Goal: Task Accomplishment & Management: Use online tool/utility

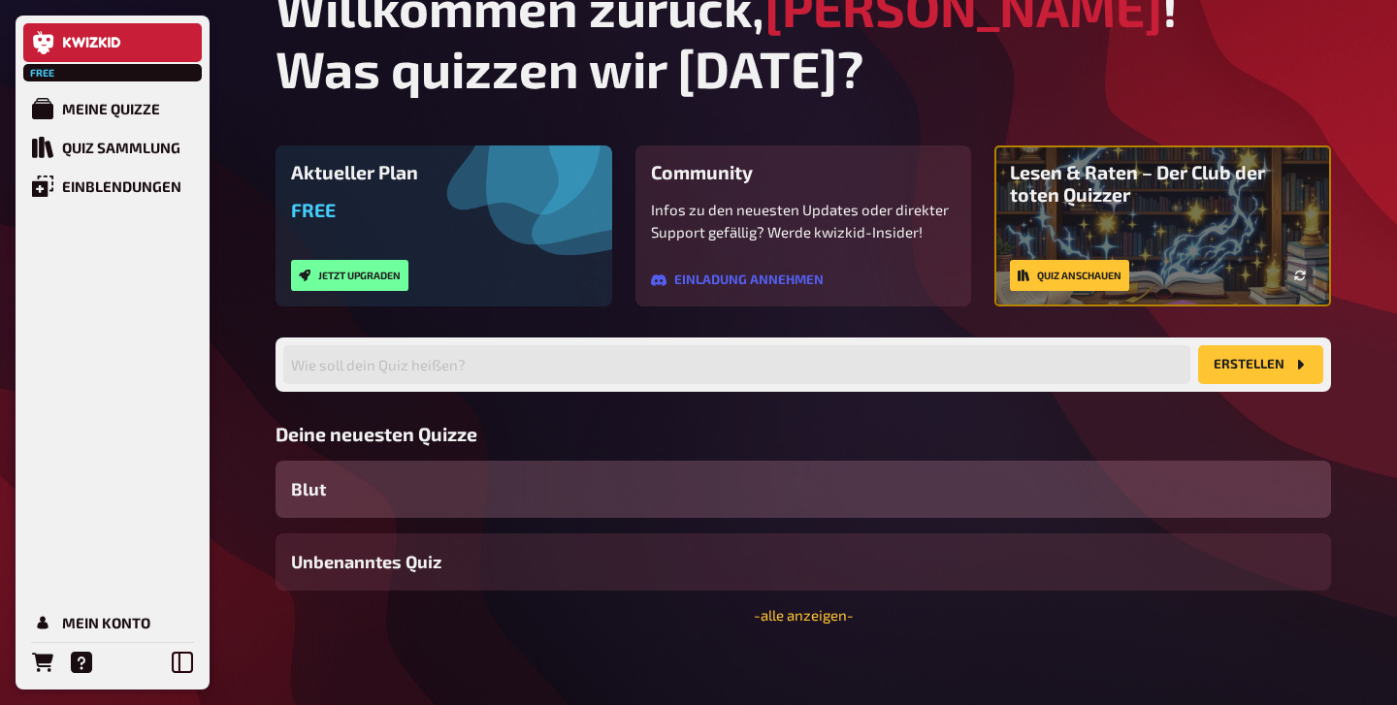
scroll to position [41, 0]
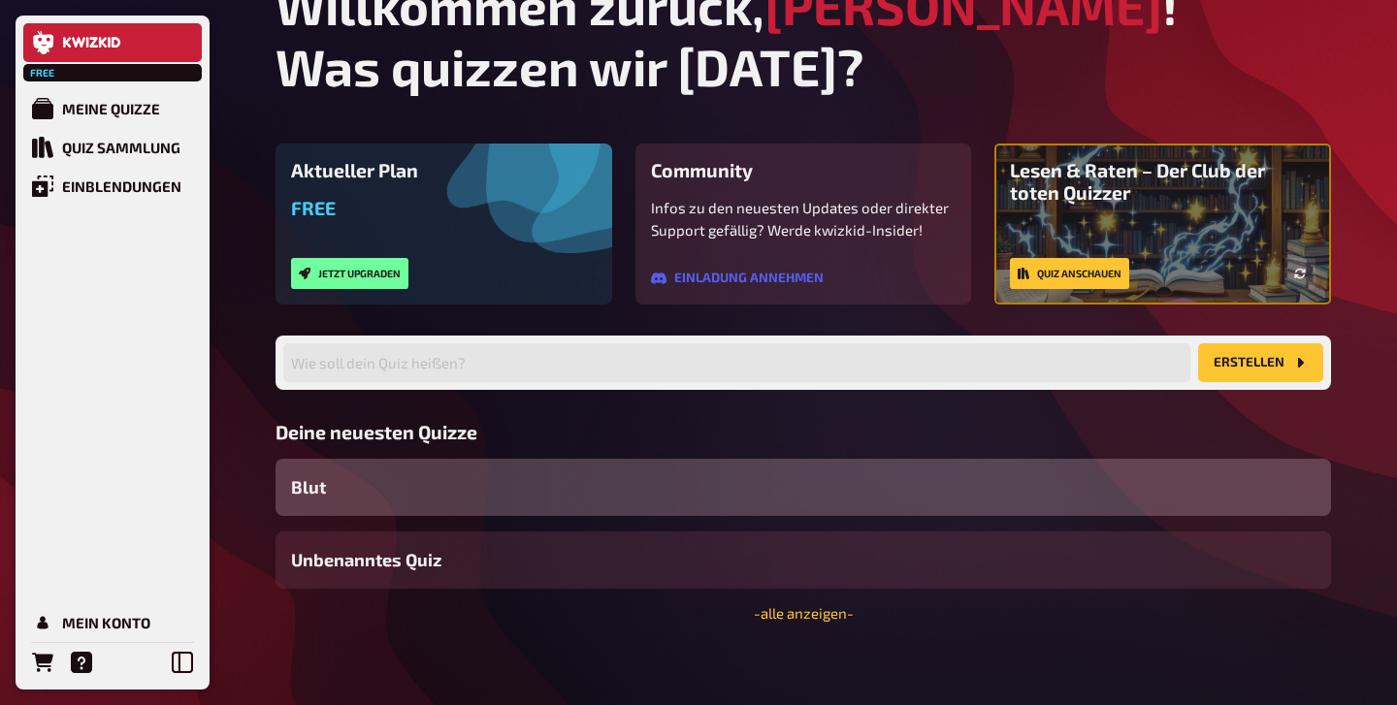
click at [456, 478] on div "Blut" at bounding box center [804, 487] width 1056 height 57
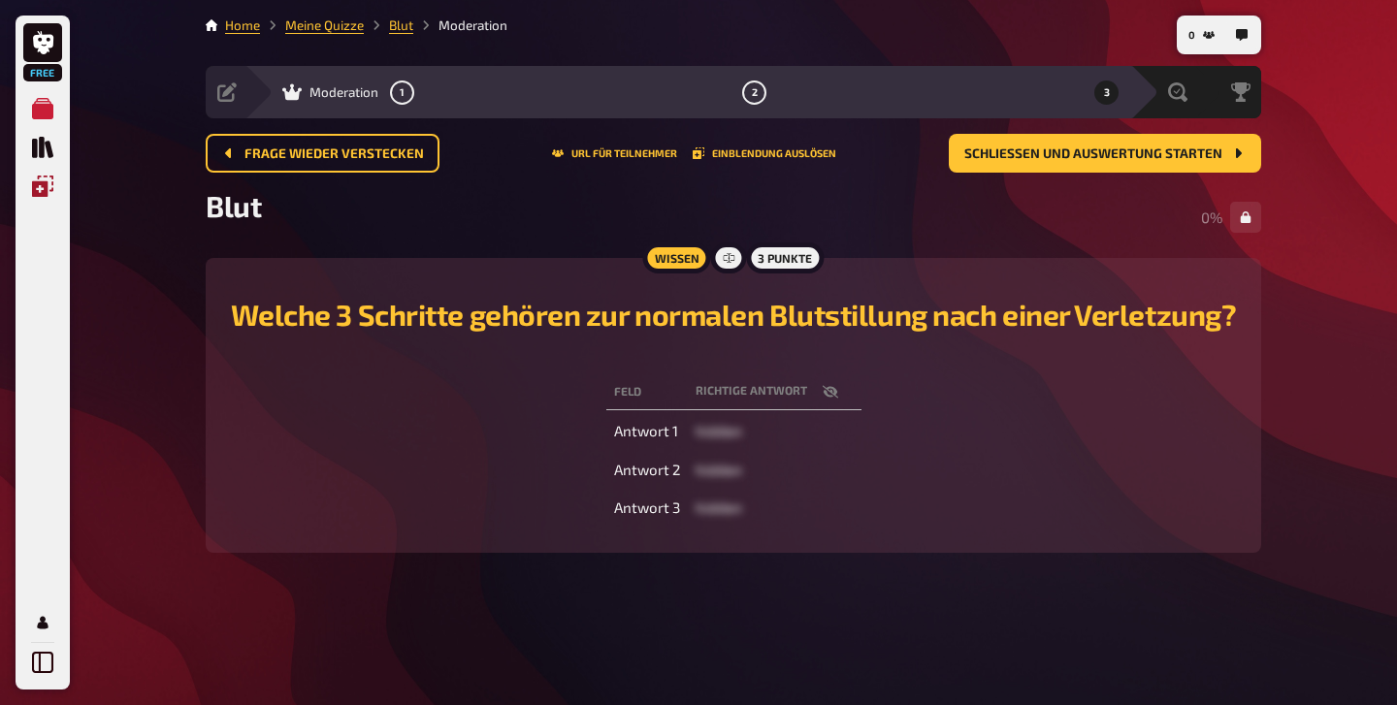
click at [45, 197] on icon "Einblendungen" at bounding box center [42, 186] width 21 height 21
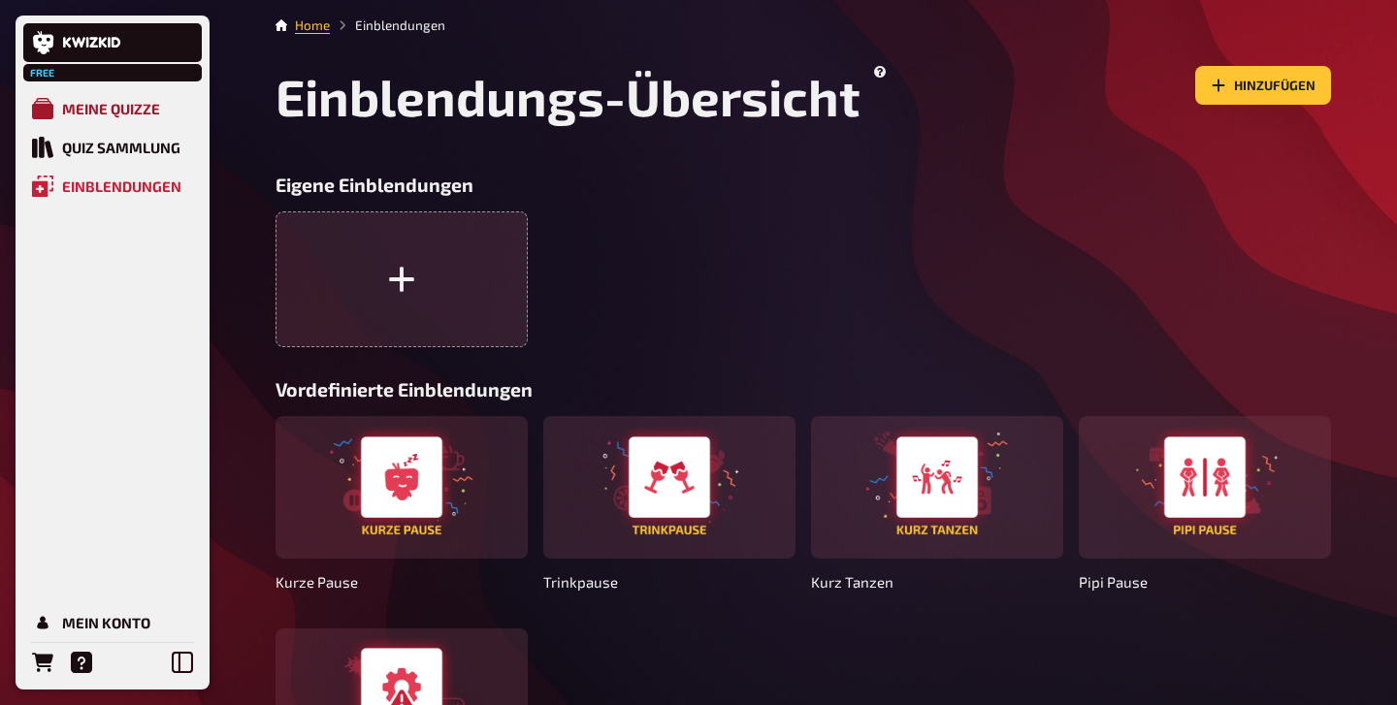
click at [114, 115] on div "Meine Quizze" at bounding box center [111, 108] width 98 height 17
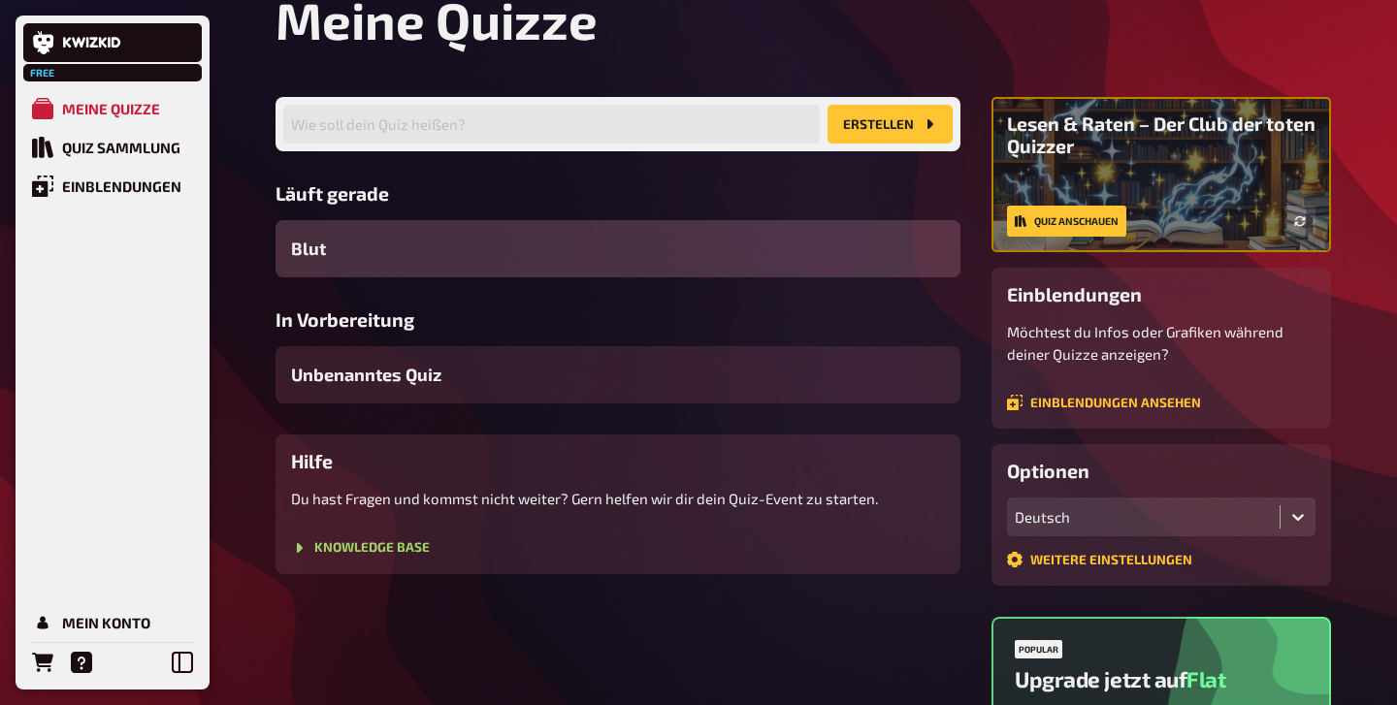
scroll to position [69, 0]
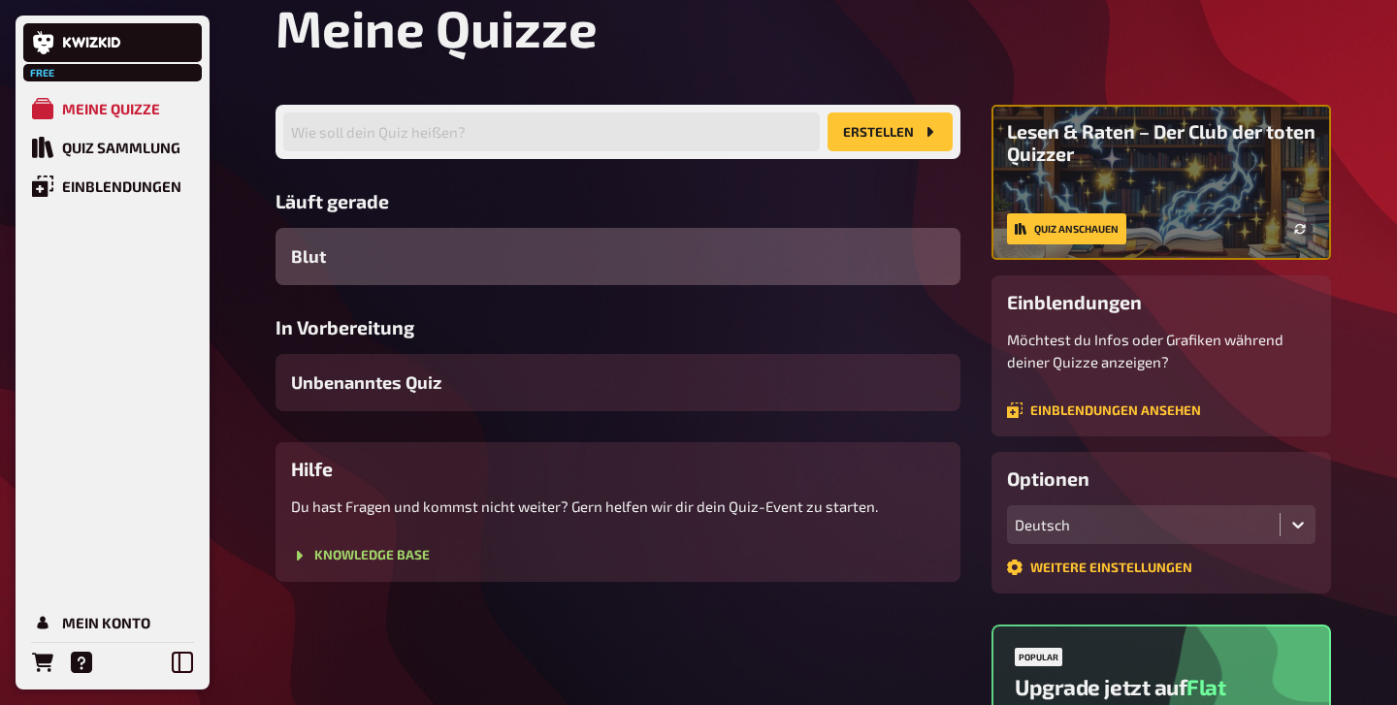
click at [759, 262] on div "Blut" at bounding box center [618, 256] width 685 height 57
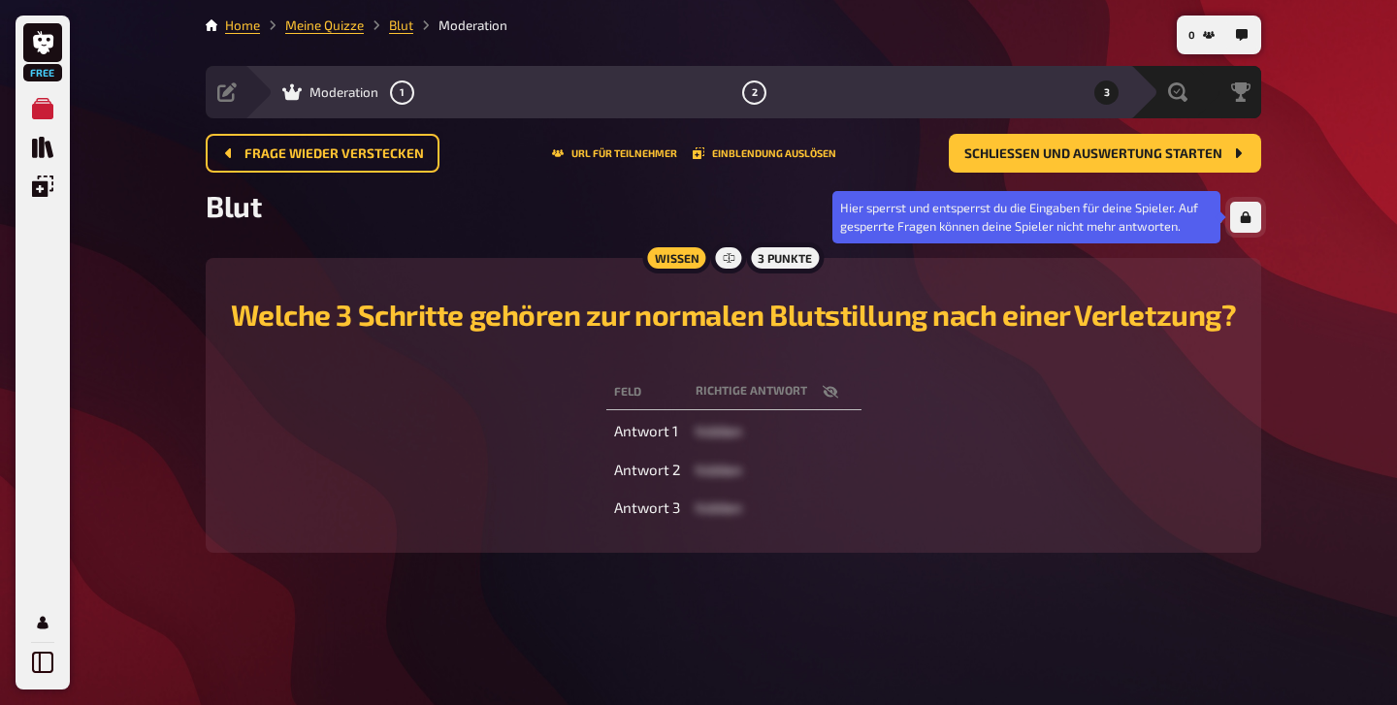
click at [1251, 217] on icon "button" at bounding box center [1246, 217] width 11 height 12
click at [1248, 215] on icon "button" at bounding box center [1246, 217] width 12 height 12
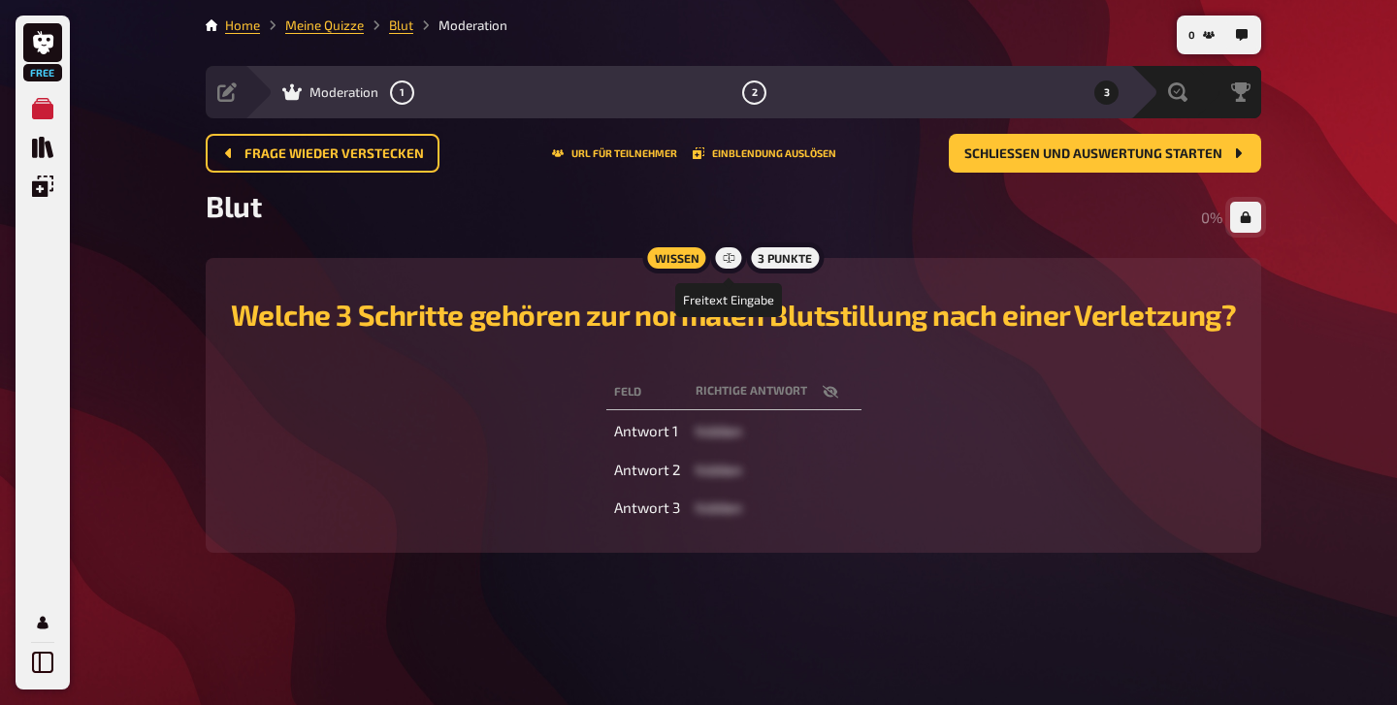
click at [724, 260] on icon at bounding box center [729, 258] width 12 height 12
click at [726, 260] on icon at bounding box center [729, 258] width 12 height 12
click at [652, 526] on td "Antwort 3" at bounding box center [646, 508] width 81 height 35
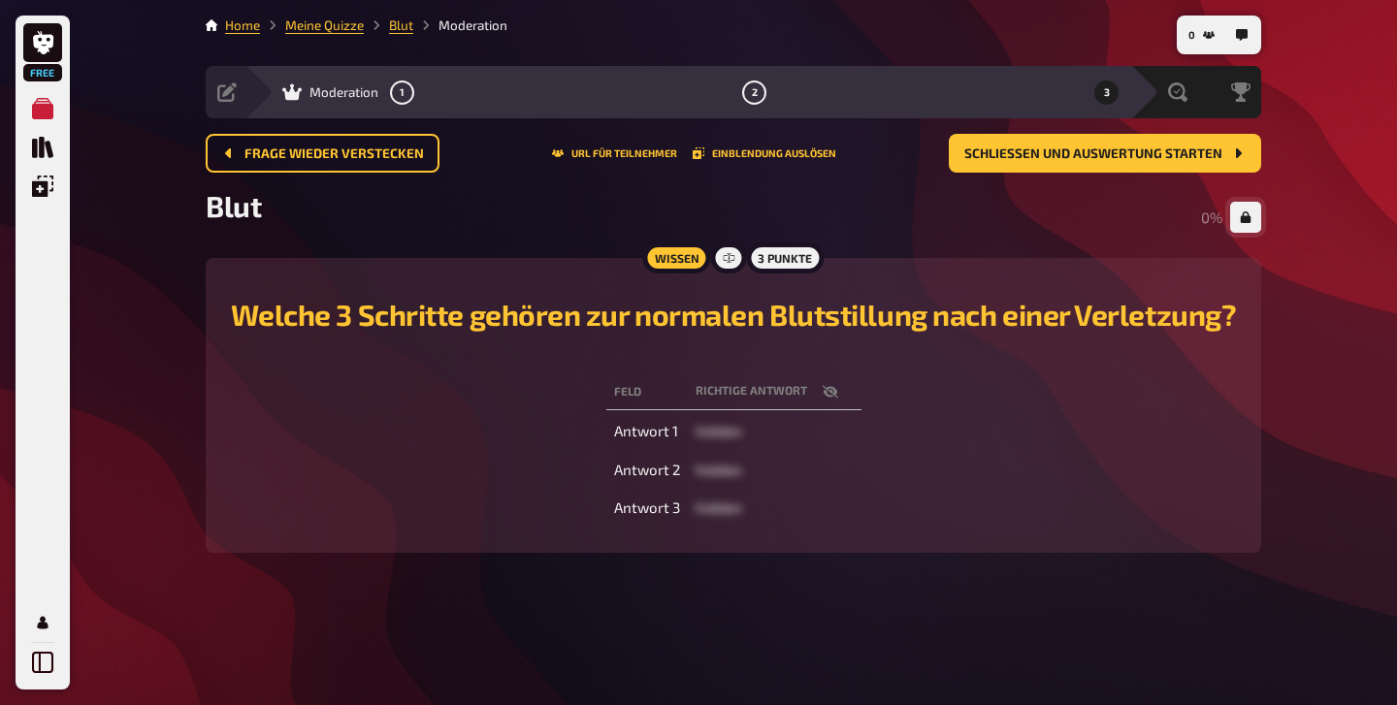
click at [738, 447] on td "hidden" at bounding box center [775, 431] width 174 height 35
click at [745, 410] on th "Richtige Antwort" at bounding box center [775, 392] width 174 height 36
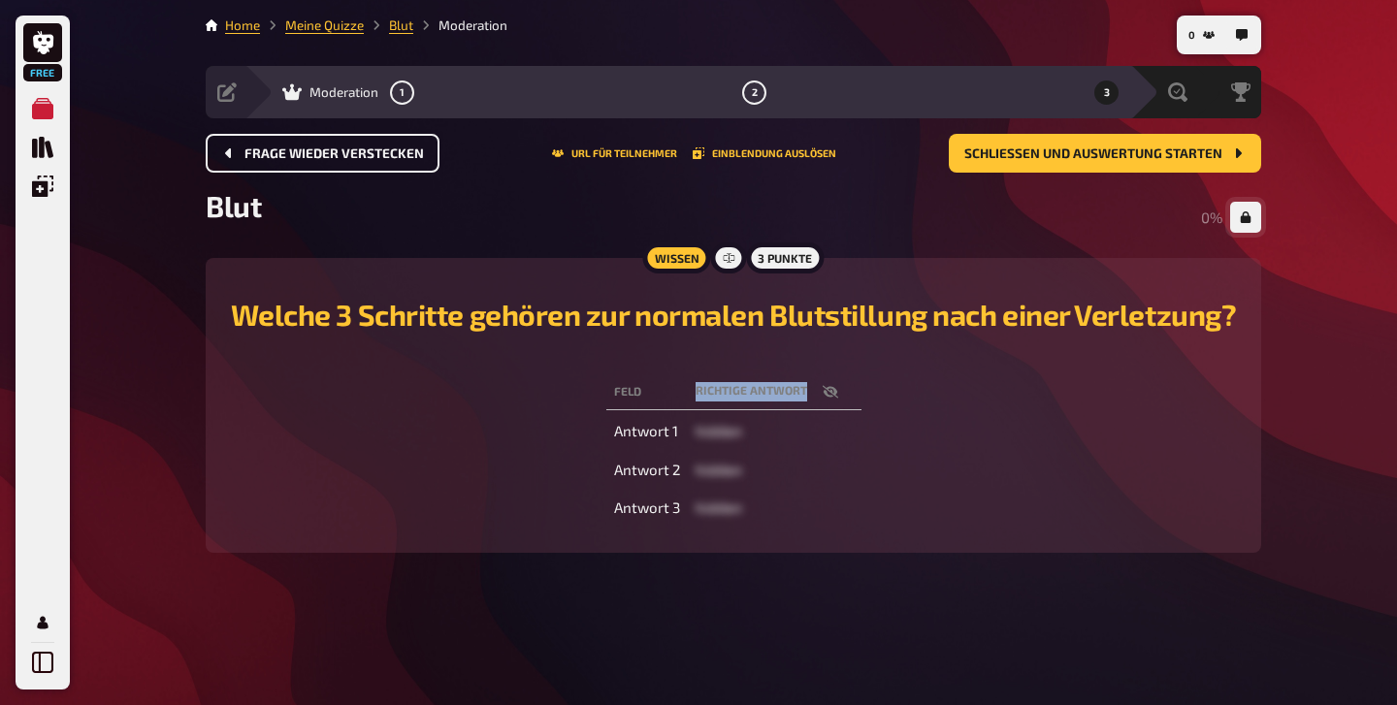
click at [378, 148] on span "Frage wieder verstecken" at bounding box center [333, 154] width 179 height 14
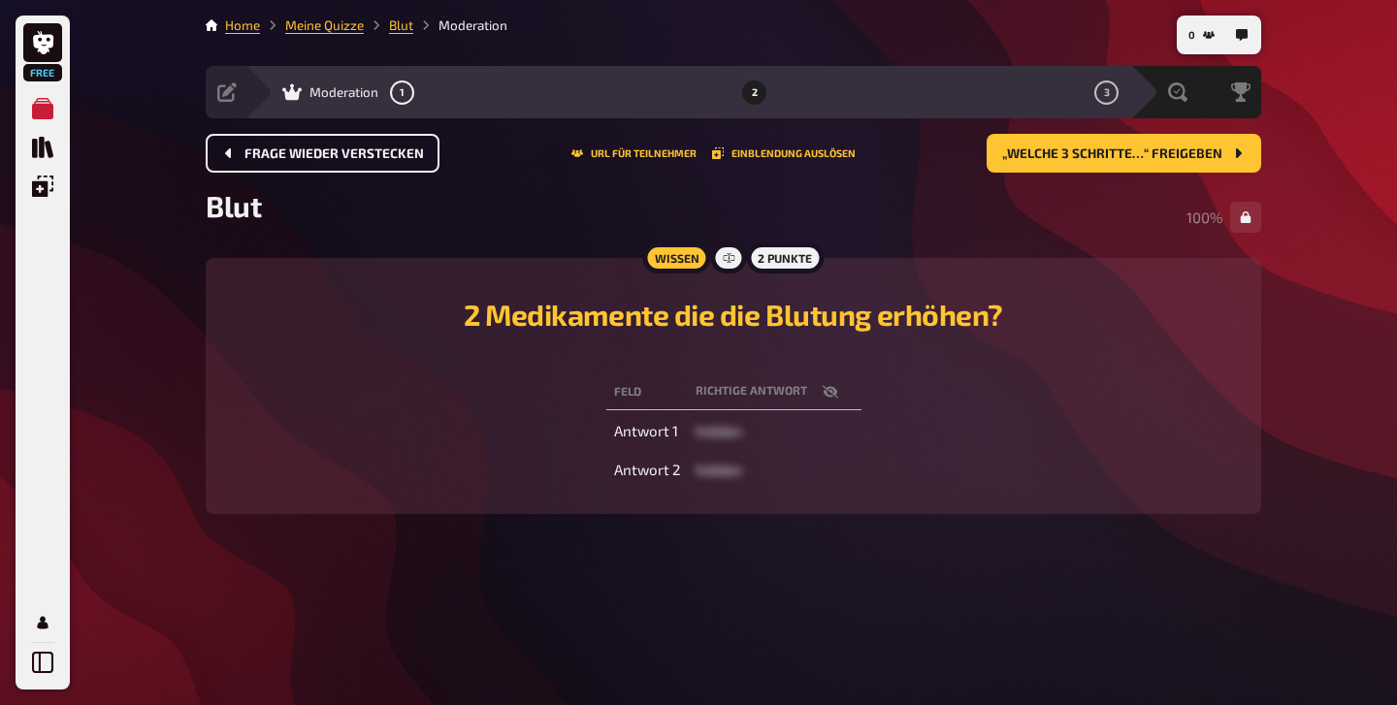
click at [378, 148] on span "Frage wieder verstecken" at bounding box center [333, 154] width 179 height 14
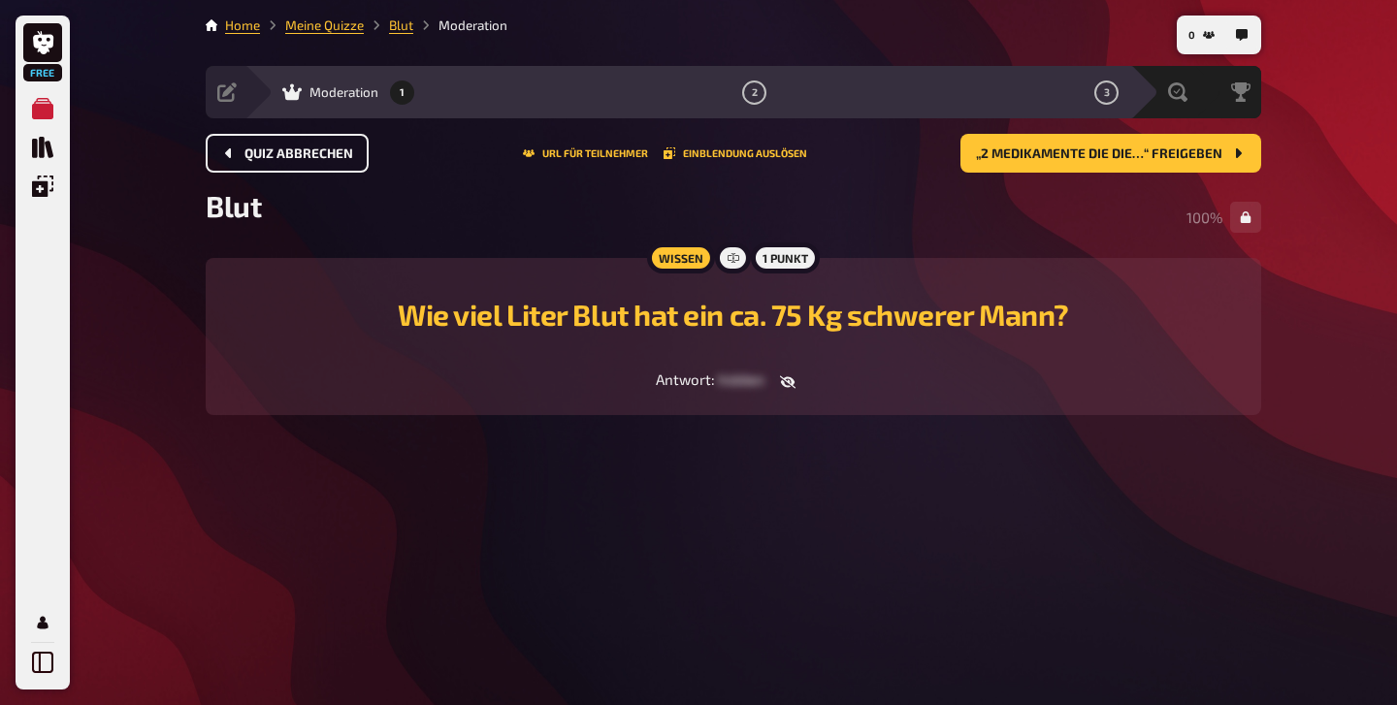
click at [378, 148] on div "Quiz abbrechen URL für Teilnehmer Einblendung auslösen „2 Medikamente die die…“…" at bounding box center [734, 153] width 1056 height 39
click at [339, 162] on button "Quiz abbrechen" at bounding box center [287, 153] width 163 height 39
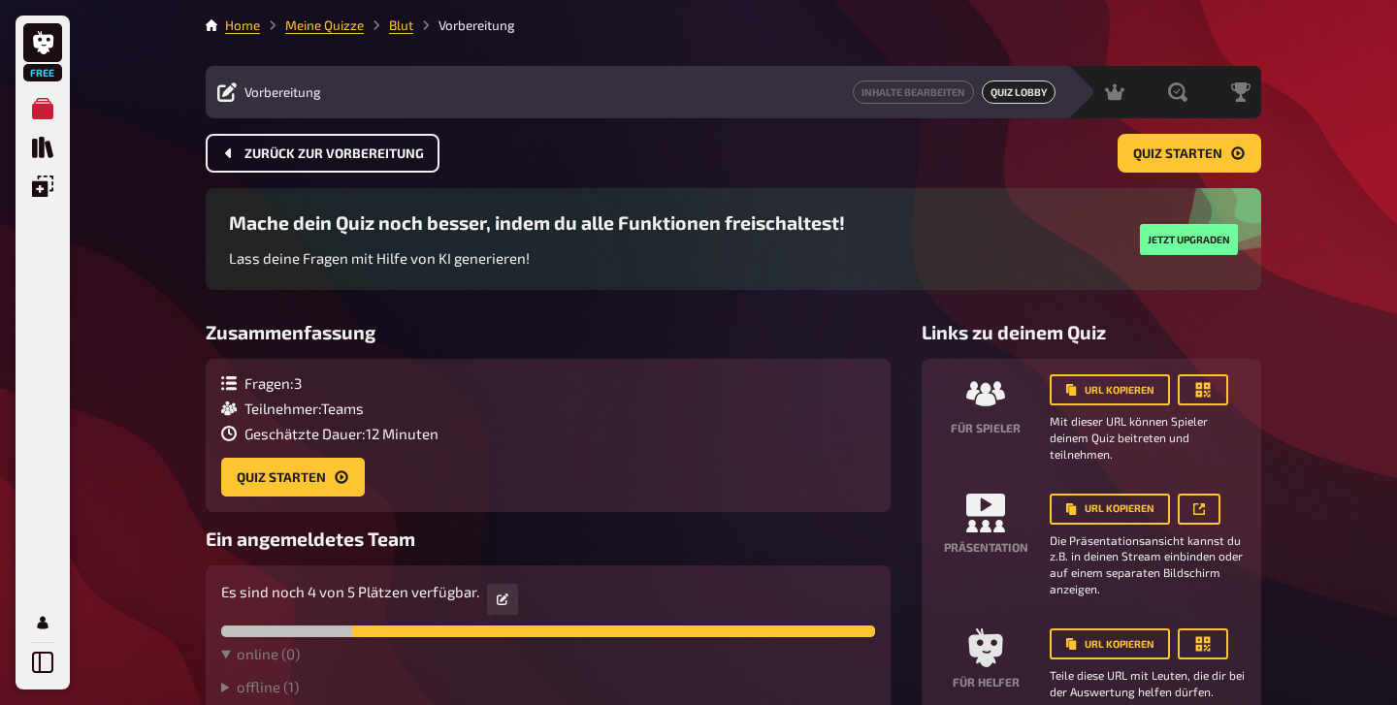
click at [319, 156] on span "Zurück zur Vorbereitung" at bounding box center [333, 154] width 179 height 14
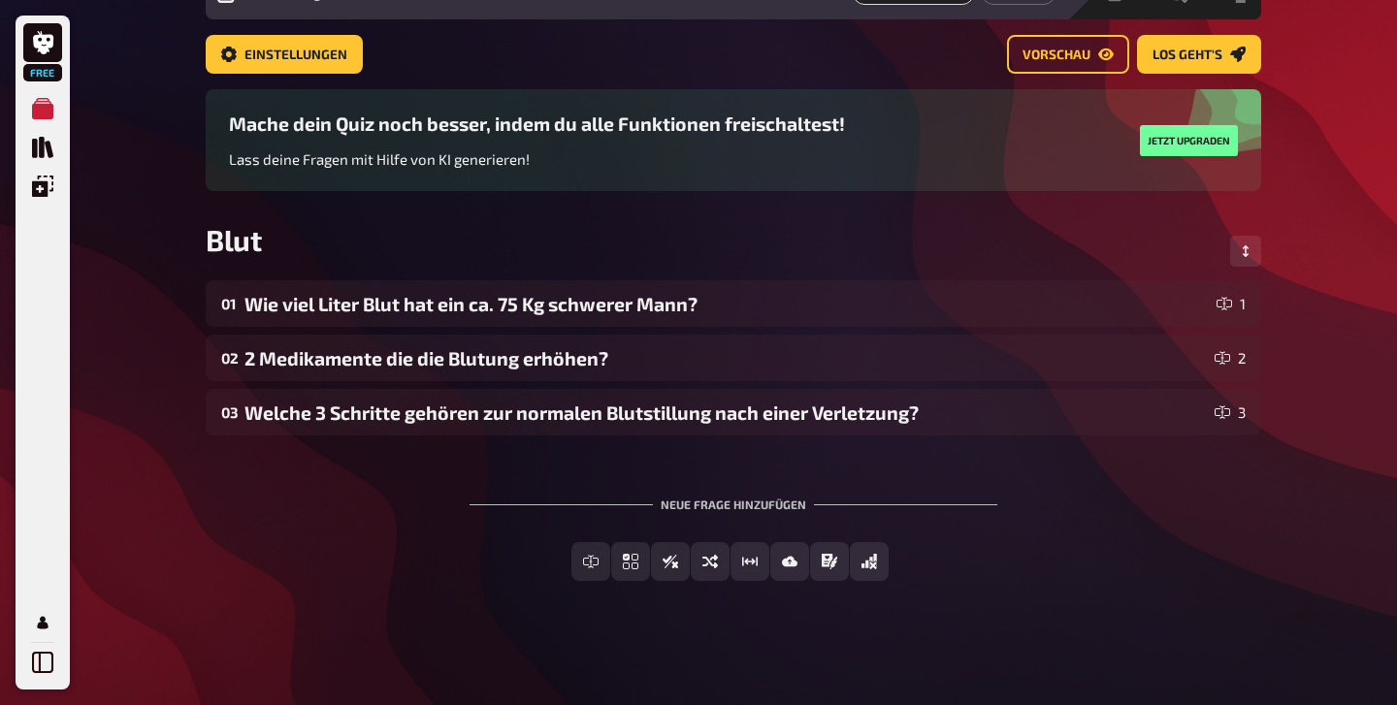
scroll to position [99, 0]
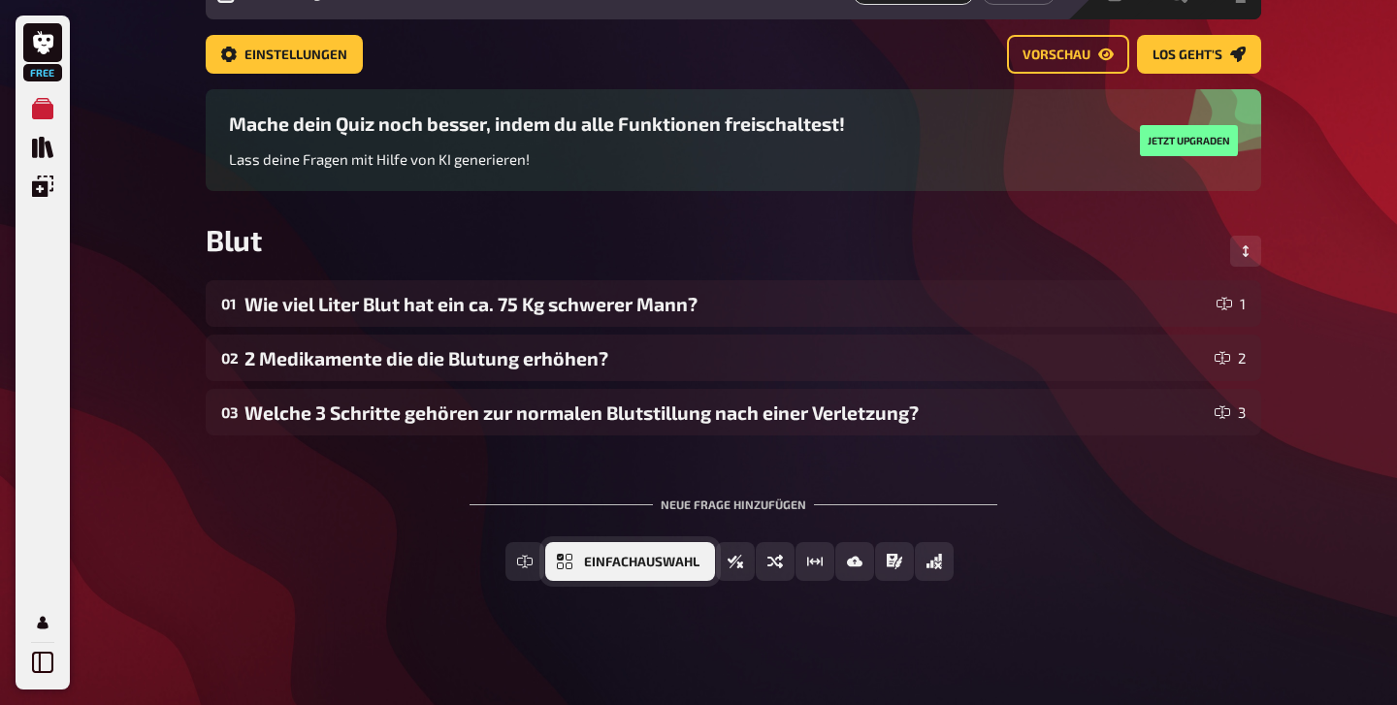
click at [608, 561] on span "Einfachauswahl" at bounding box center [641, 563] width 115 height 14
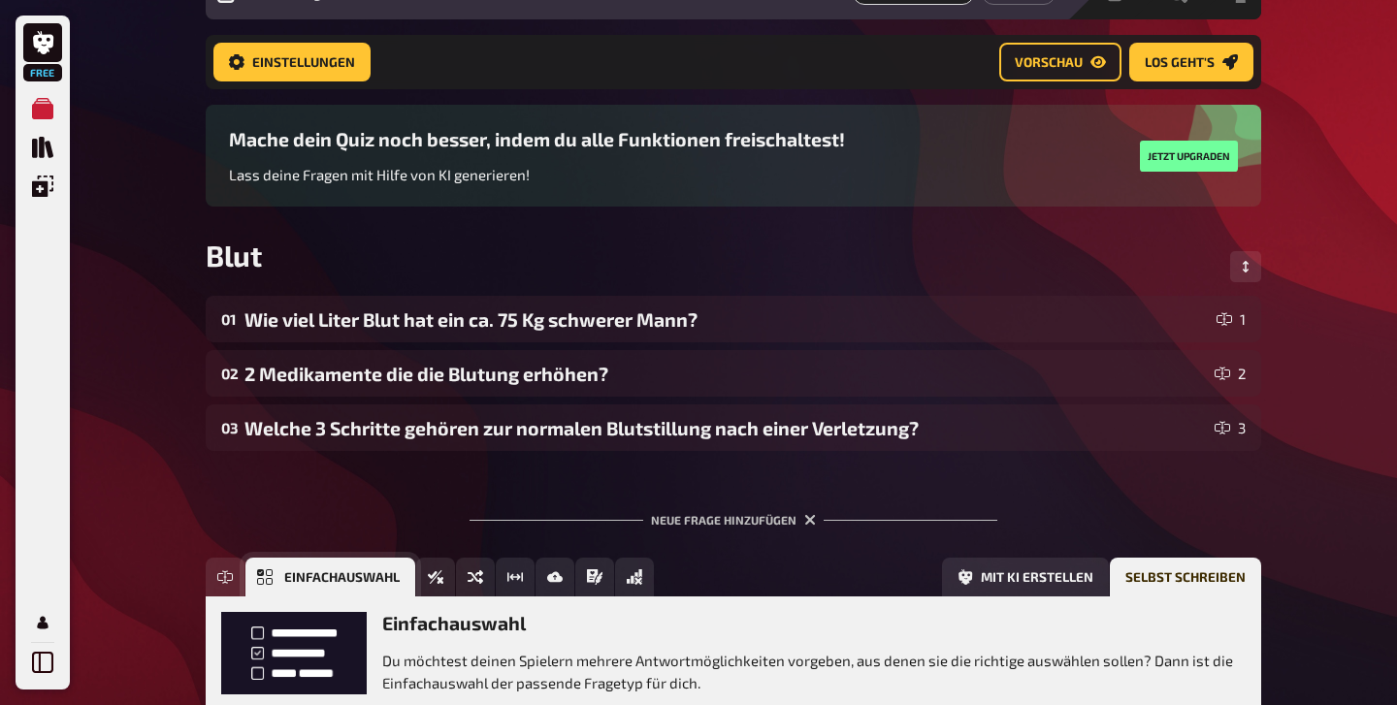
scroll to position [276, 0]
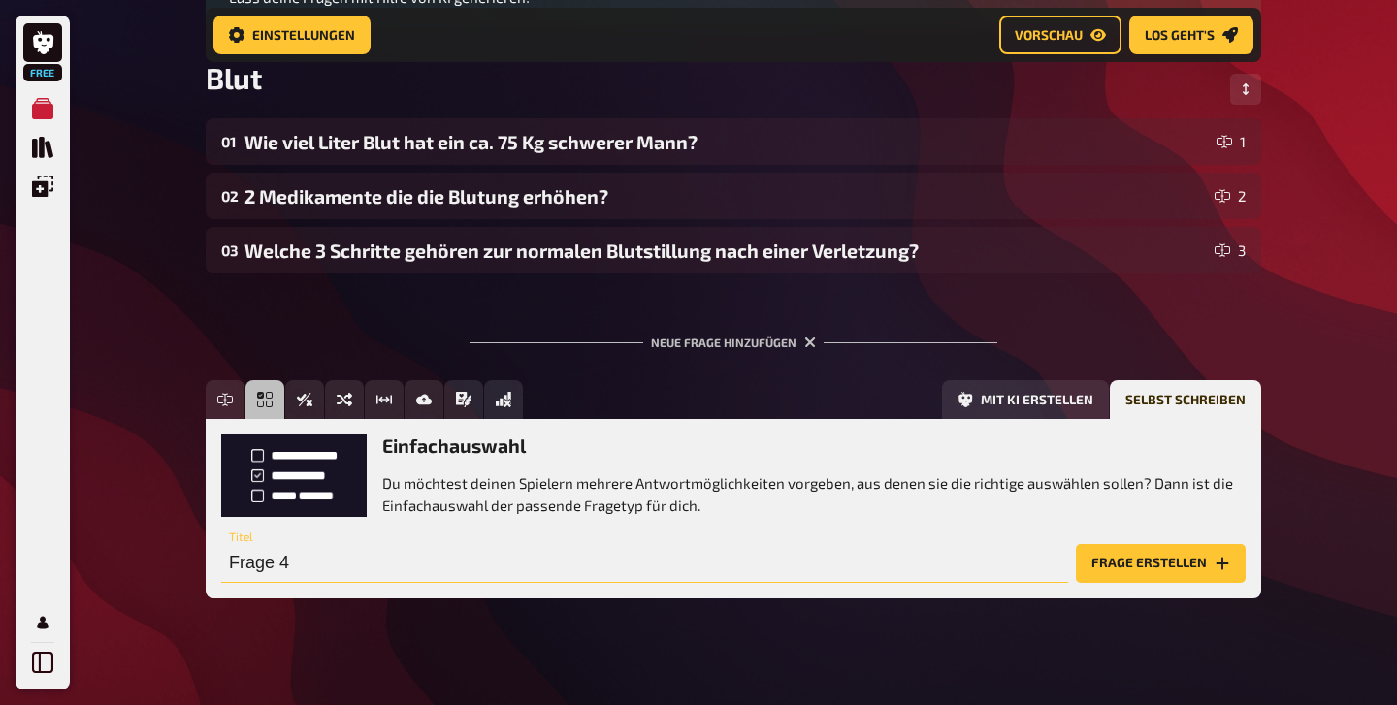
drag, startPoint x: 418, startPoint y: 561, endPoint x: 184, endPoint y: 560, distance: 233.8
click at [184, 560] on div "Free Meine Quizze Quiz Sammlung Einblendungen Mein Konto Home Meine Quizze Blut…" at bounding box center [698, 223] width 1397 height 999
type input "Infussion"
click at [1142, 554] on button "Frage erstellen" at bounding box center [1161, 563] width 170 height 39
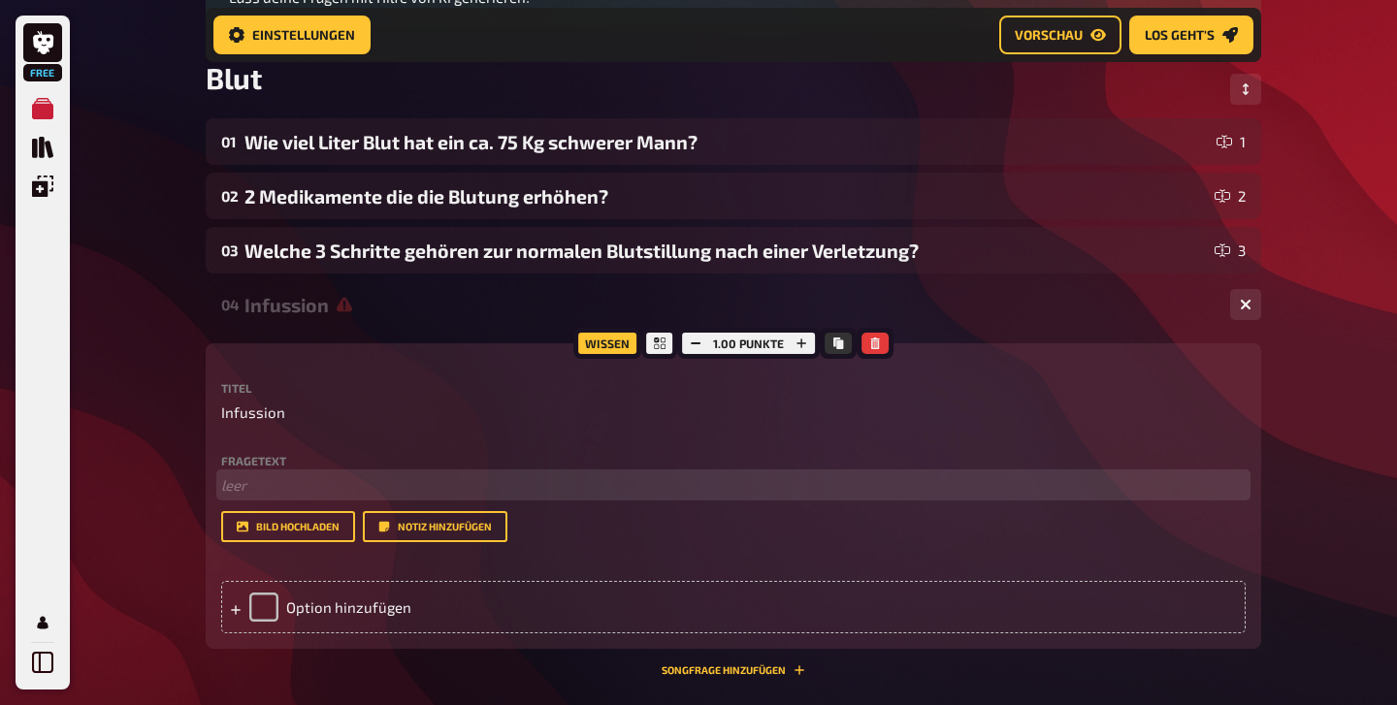
click at [249, 485] on p "﻿ leer" at bounding box center [733, 485] width 1024 height 22
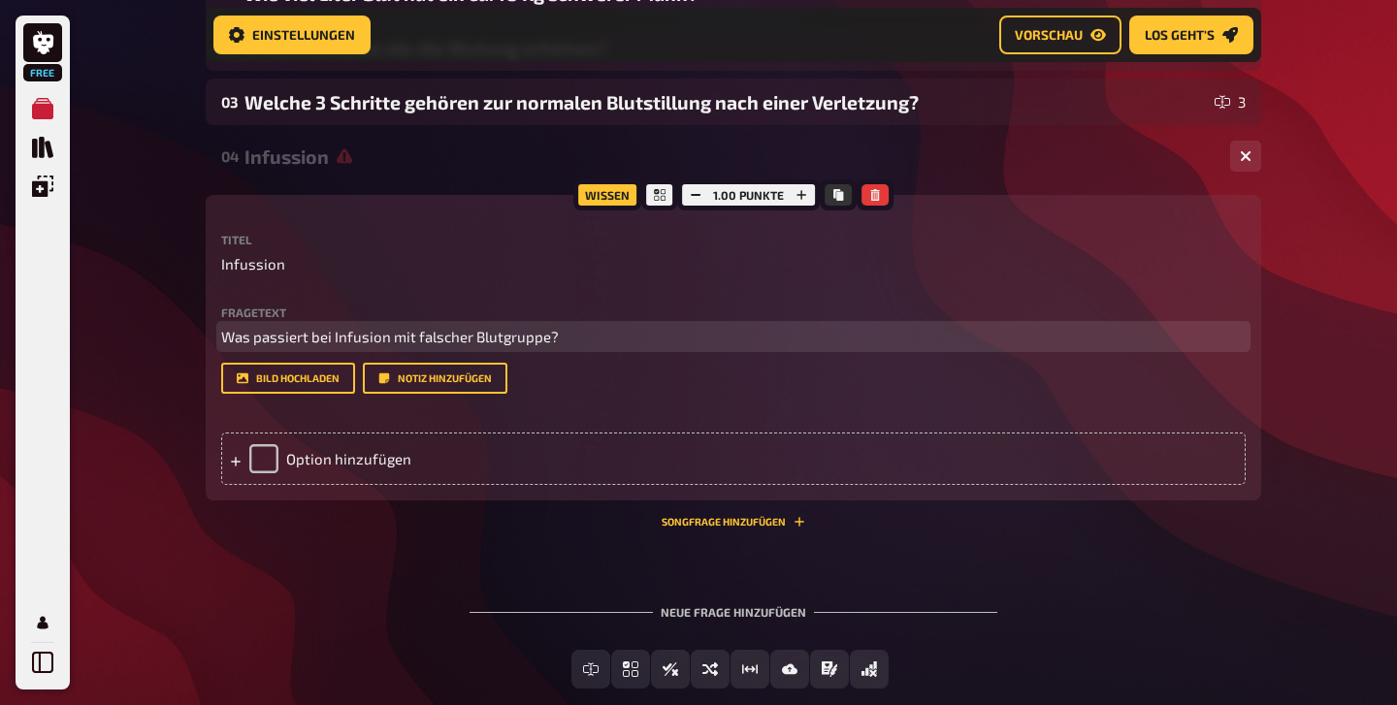
scroll to position [414, 0]
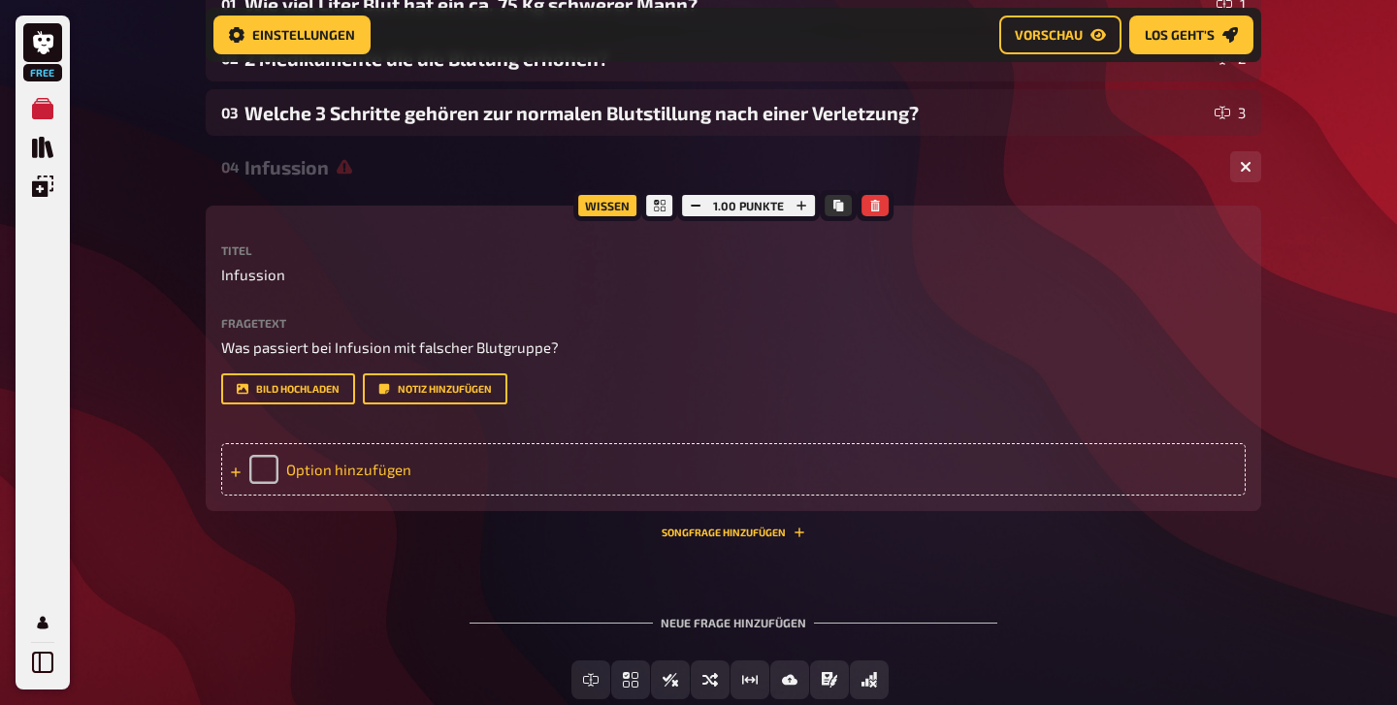
click at [236, 468] on icon at bounding box center [236, 473] width 10 height 10
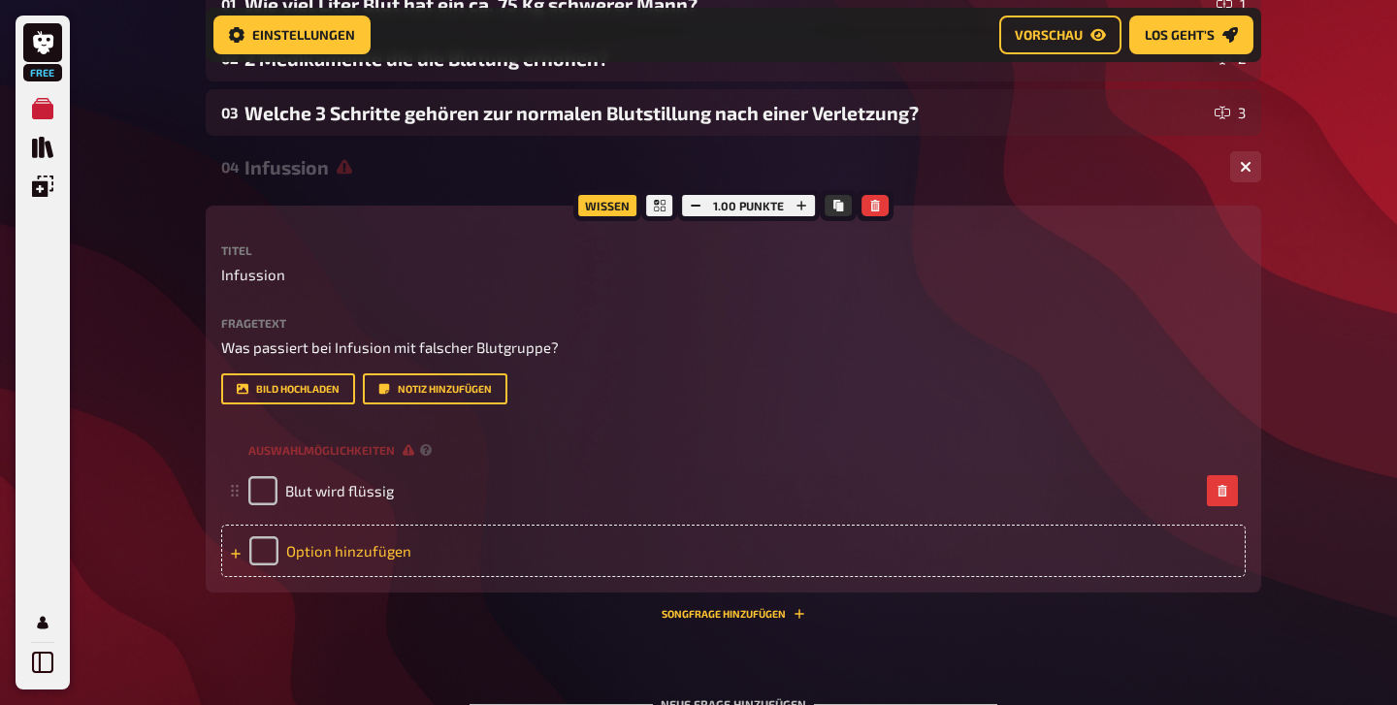
click at [270, 553] on div "Option hinzufügen" at bounding box center [733, 551] width 1024 height 52
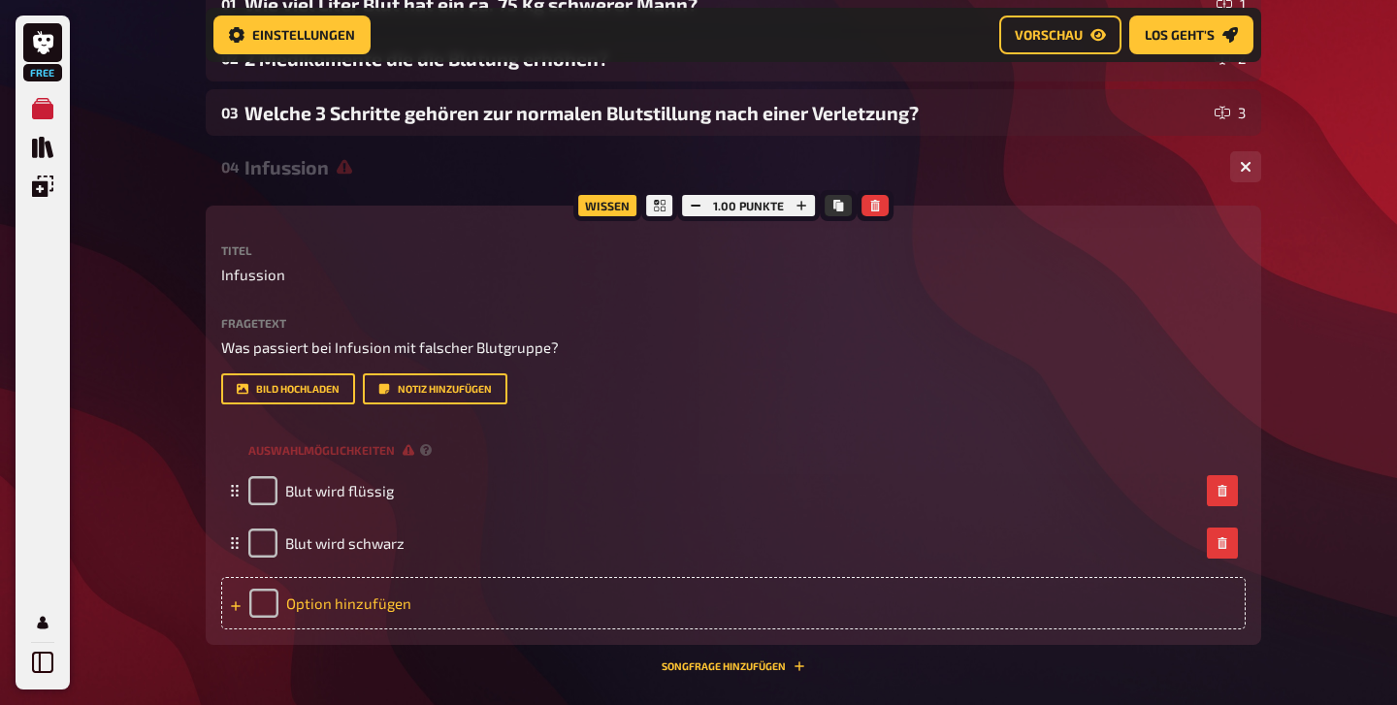
click at [274, 601] on div "Option hinzufügen" at bounding box center [733, 603] width 1024 height 52
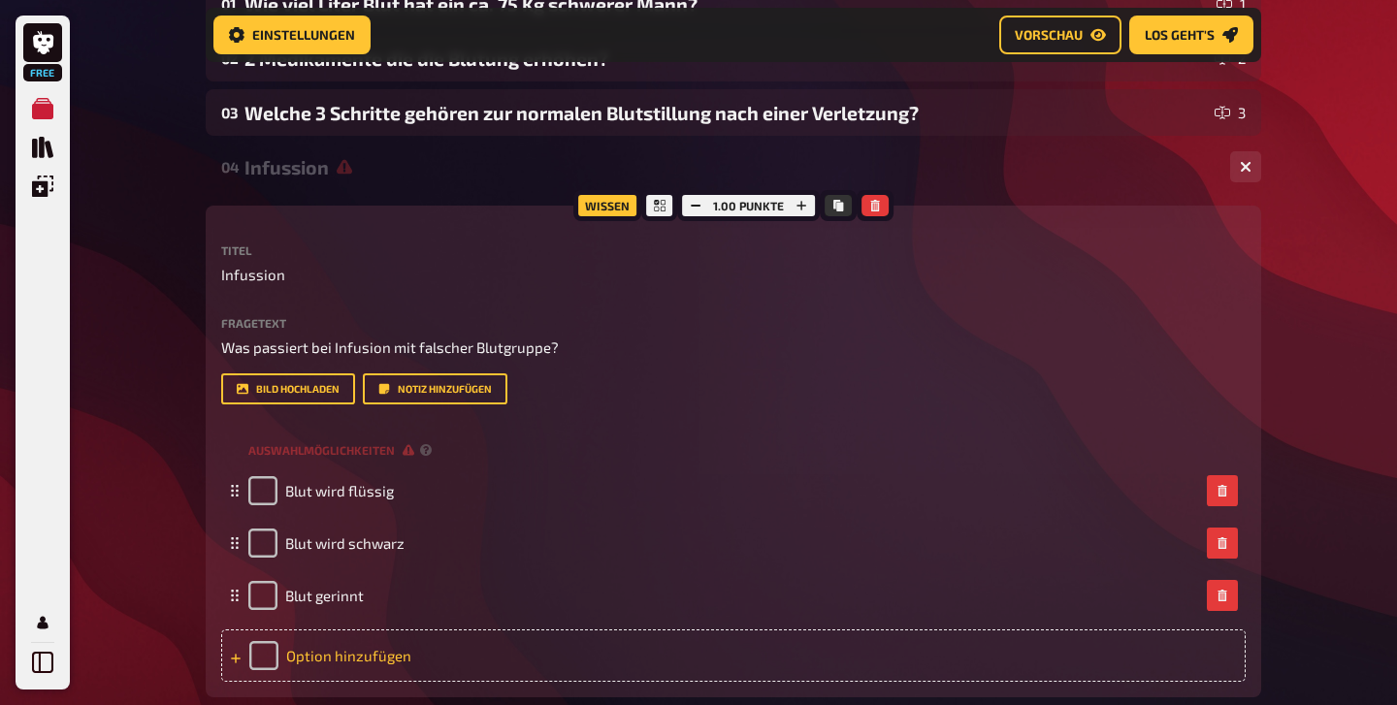
click at [261, 657] on div "Option hinzufügen" at bounding box center [733, 656] width 1024 height 52
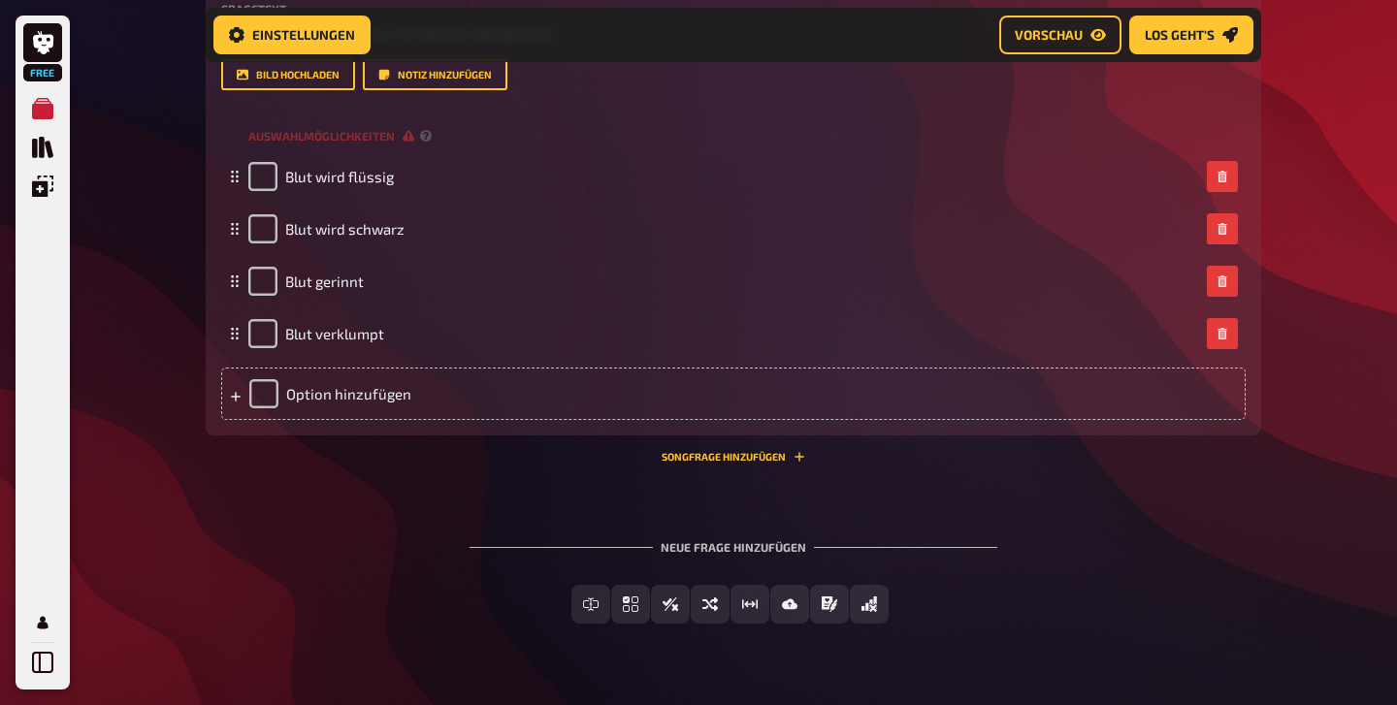
scroll to position [768, 0]
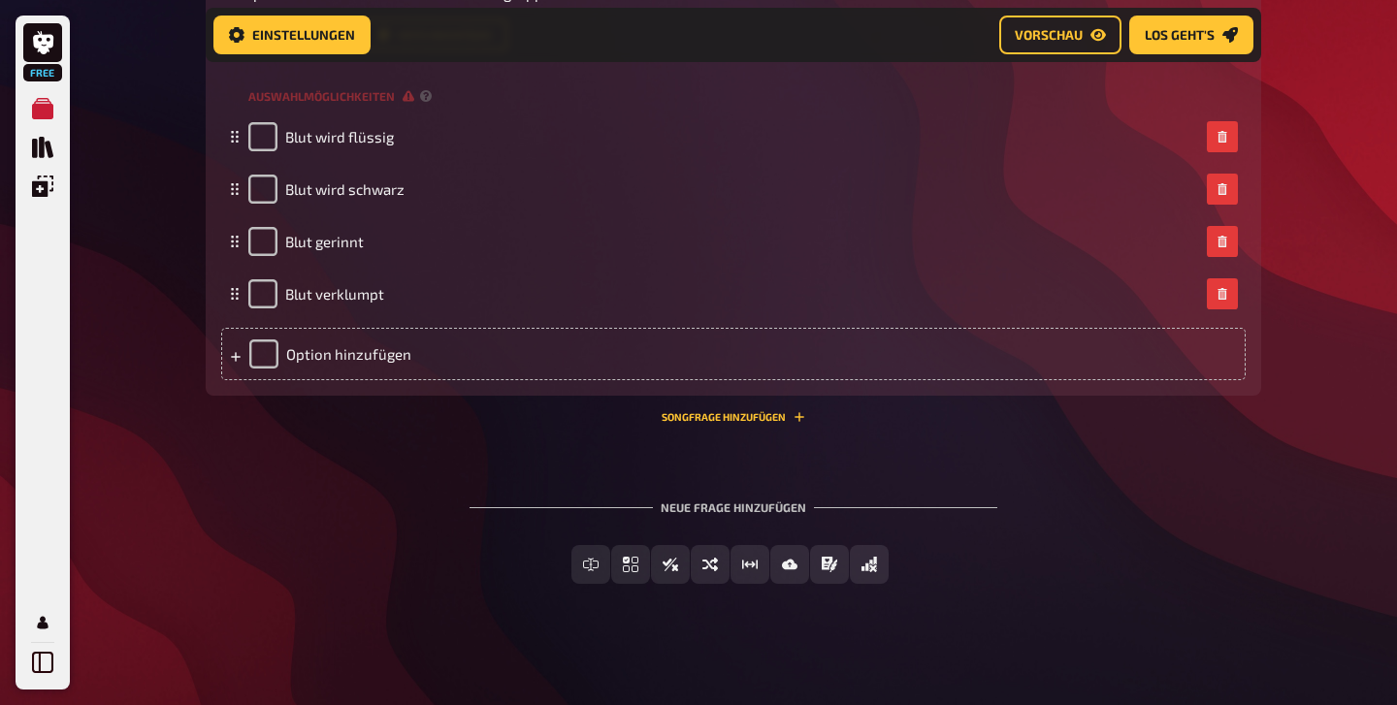
click at [733, 515] on div "Neue Frage hinzufügen" at bounding box center [734, 500] width 528 height 60
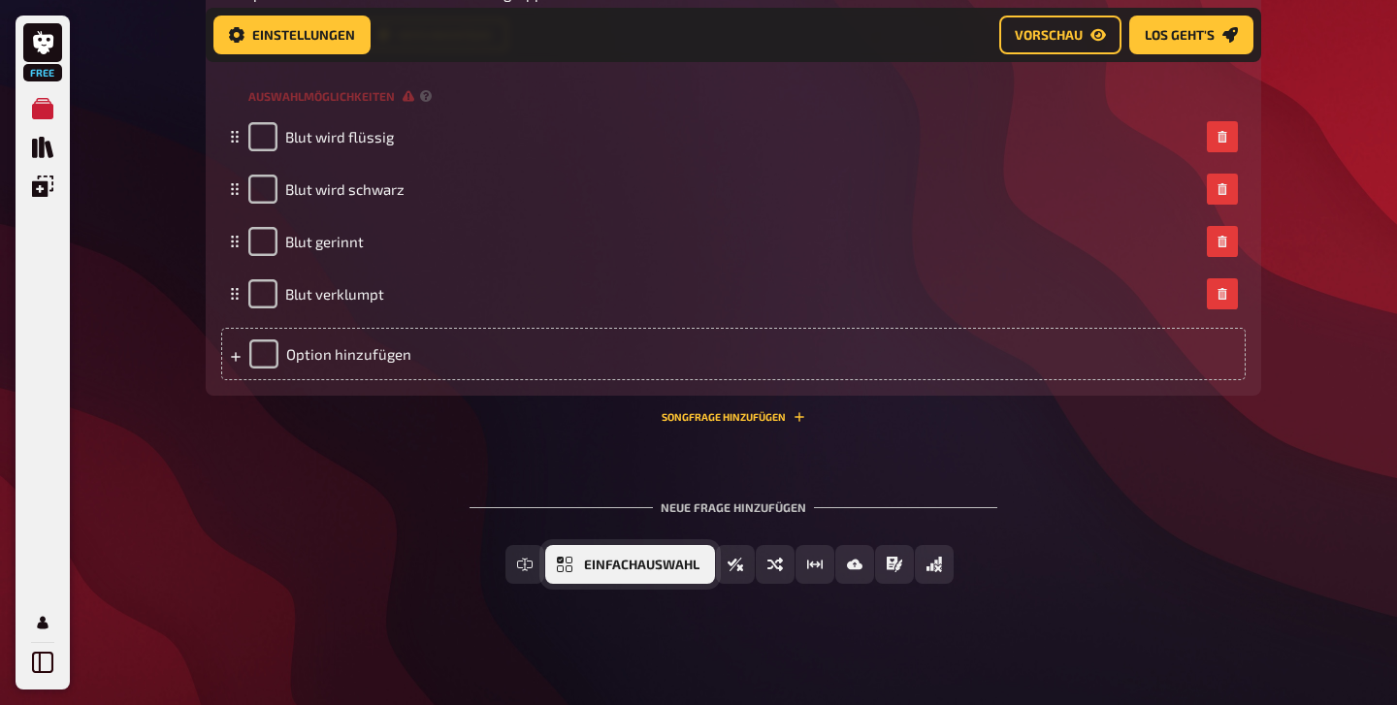
click at [591, 568] on span "Einfachauswahl" at bounding box center [641, 566] width 115 height 14
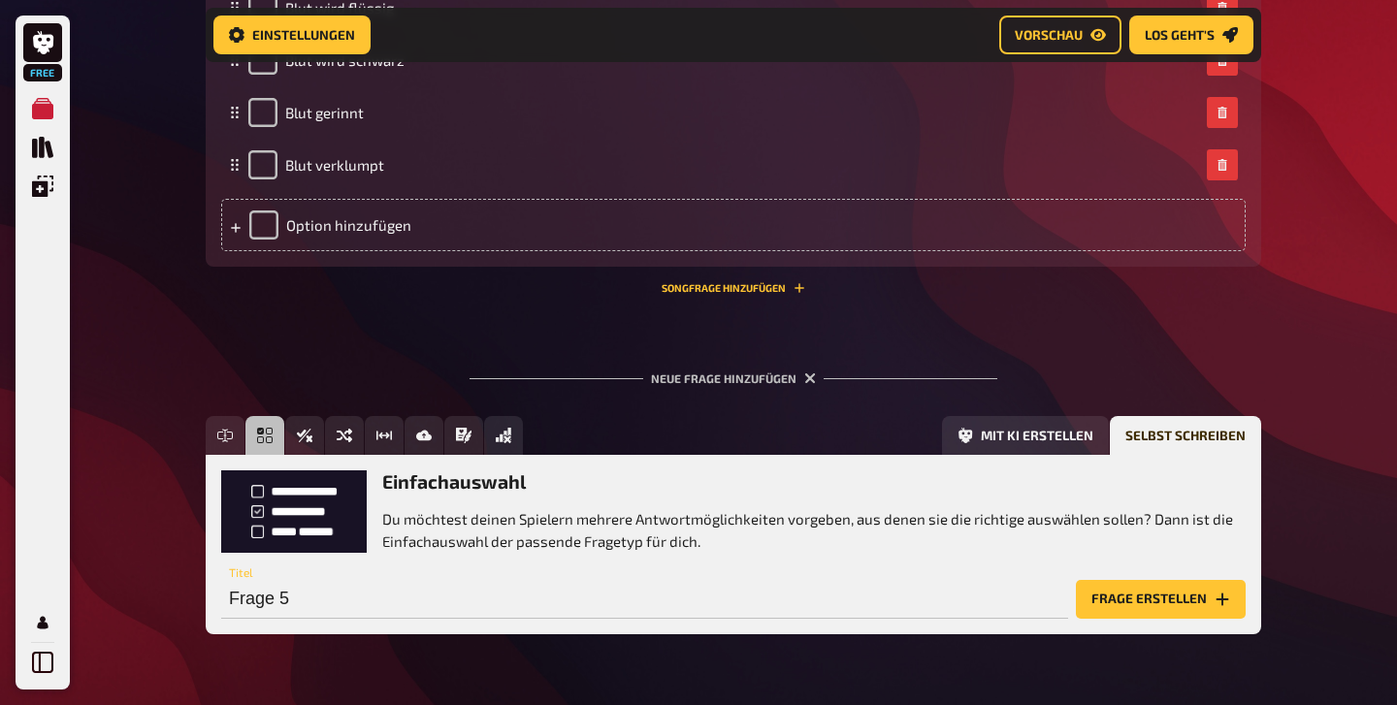
scroll to position [903, 0]
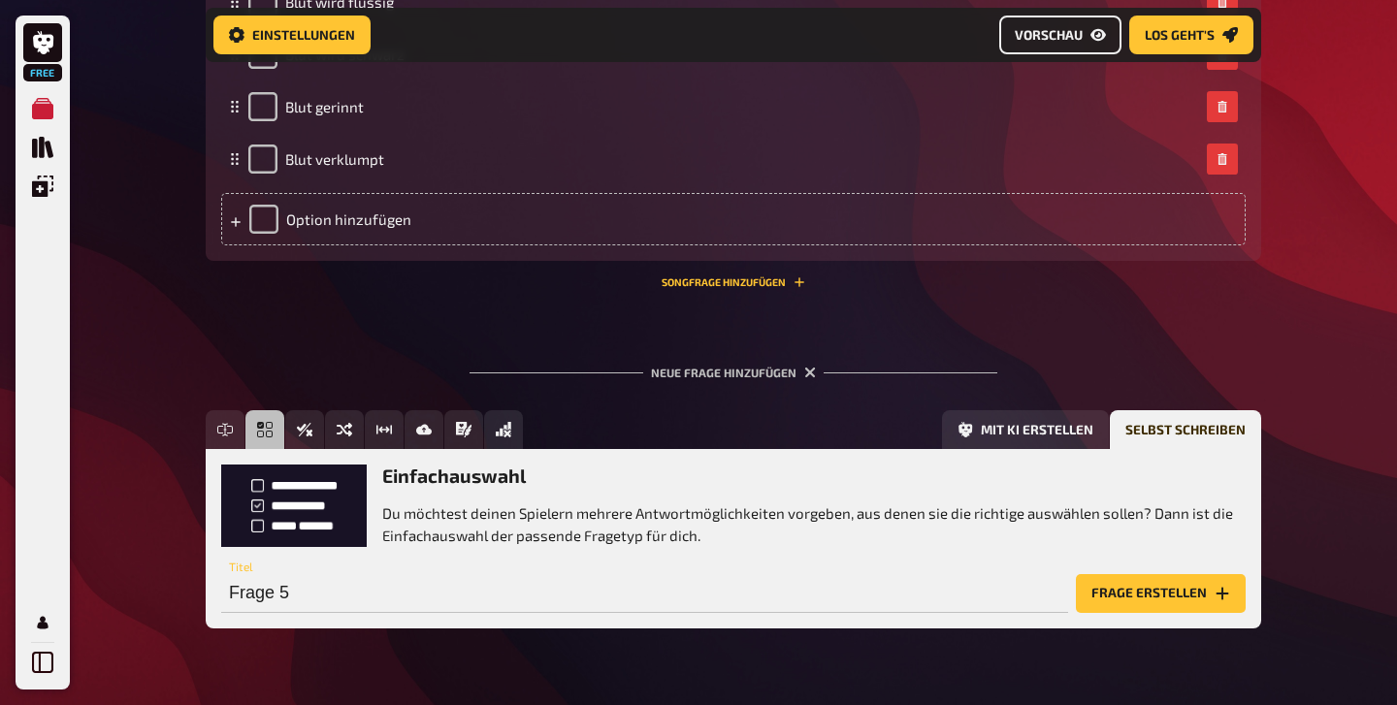
click at [1031, 23] on link "Vorschau" at bounding box center [1060, 35] width 122 height 39
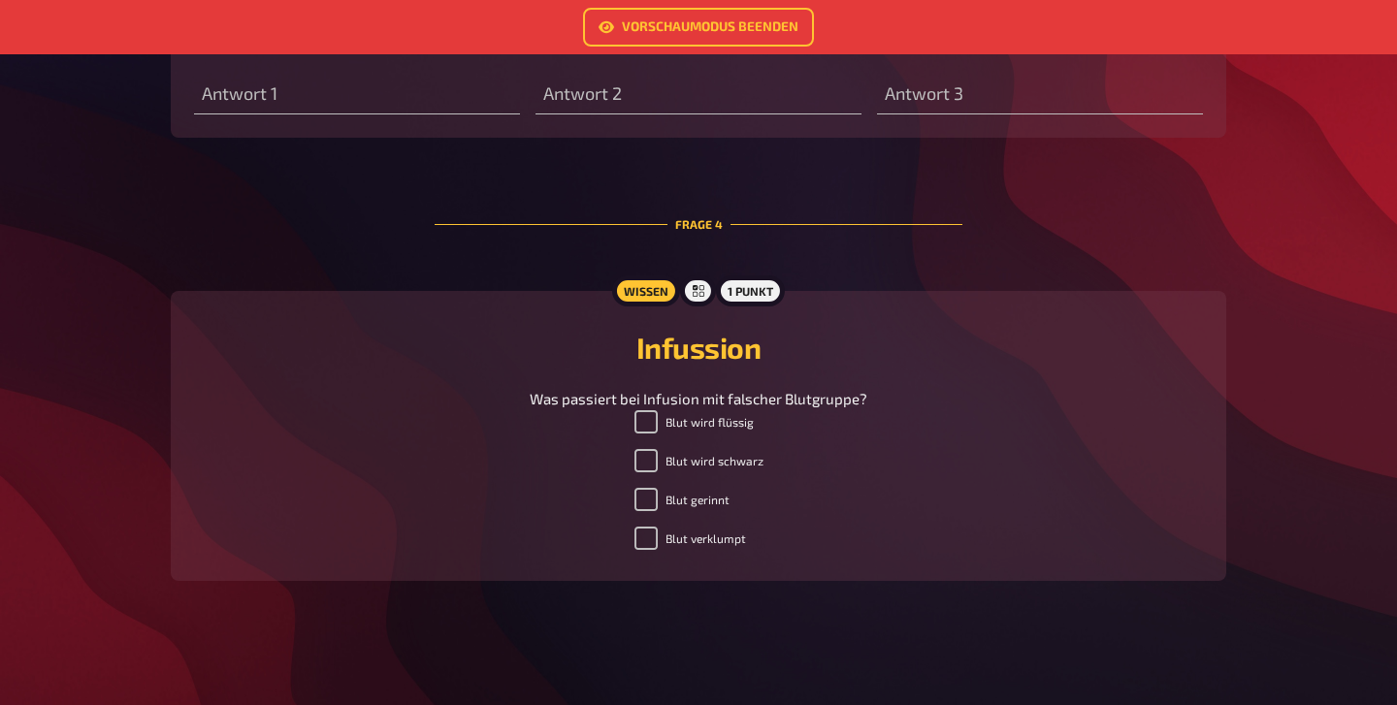
scroll to position [1423, 0]
click at [646, 497] on input "Blut gerinnt" at bounding box center [645, 499] width 23 height 23
checkbox input "false"
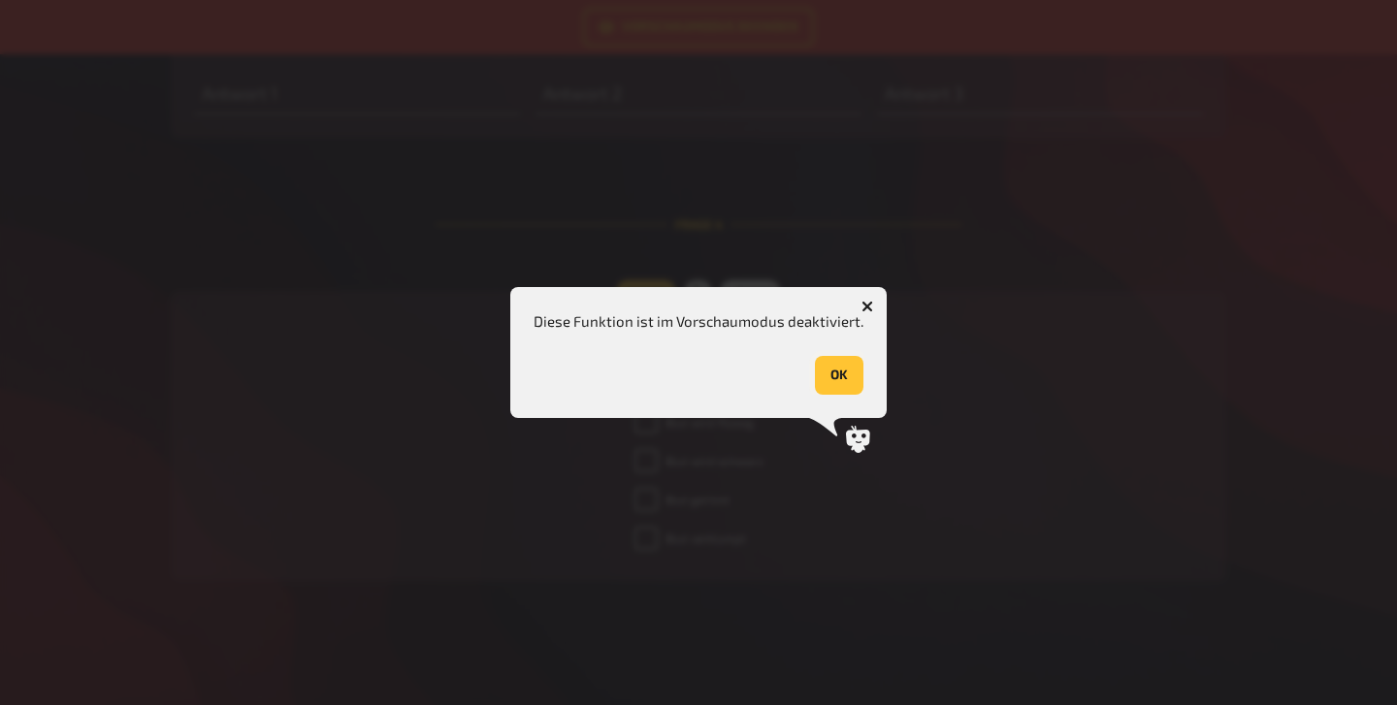
click at [851, 375] on button "OK" at bounding box center [839, 375] width 49 height 39
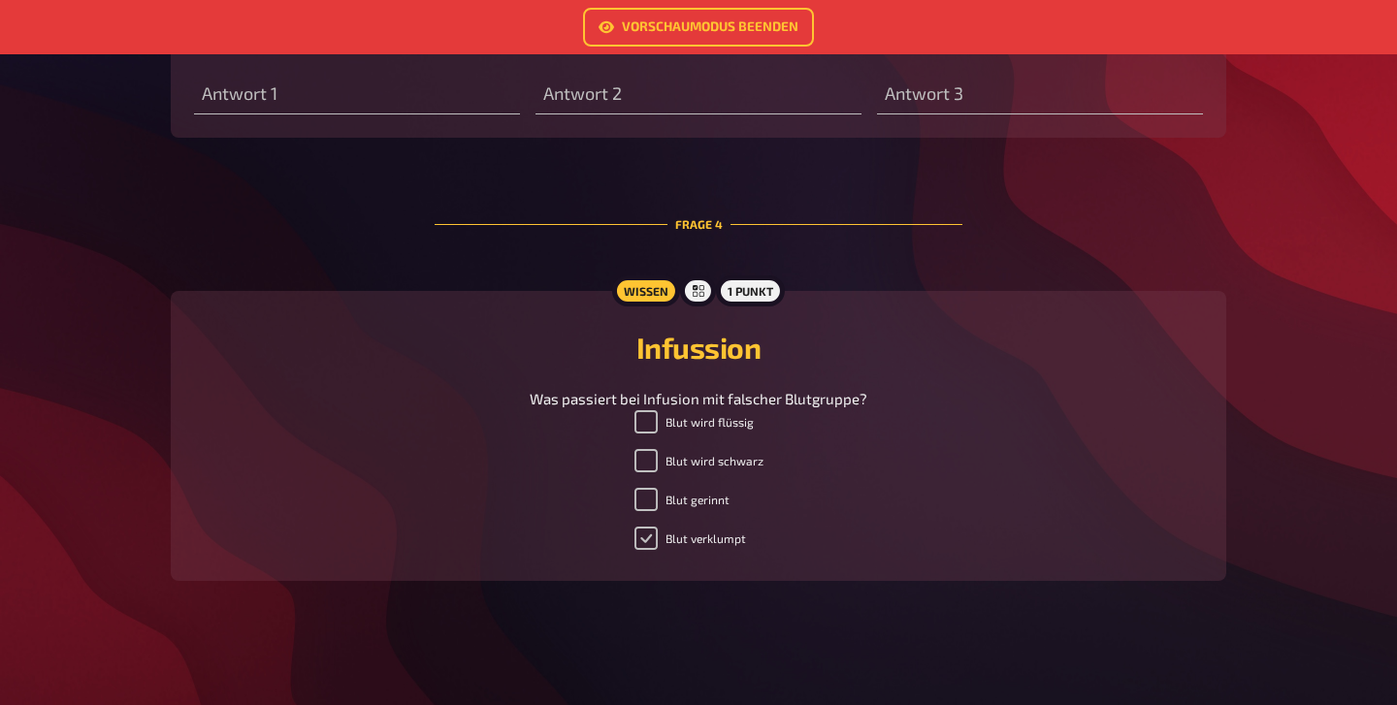
click at [654, 540] on input "Blut verklumpt" at bounding box center [645, 538] width 23 height 23
checkbox input "false"
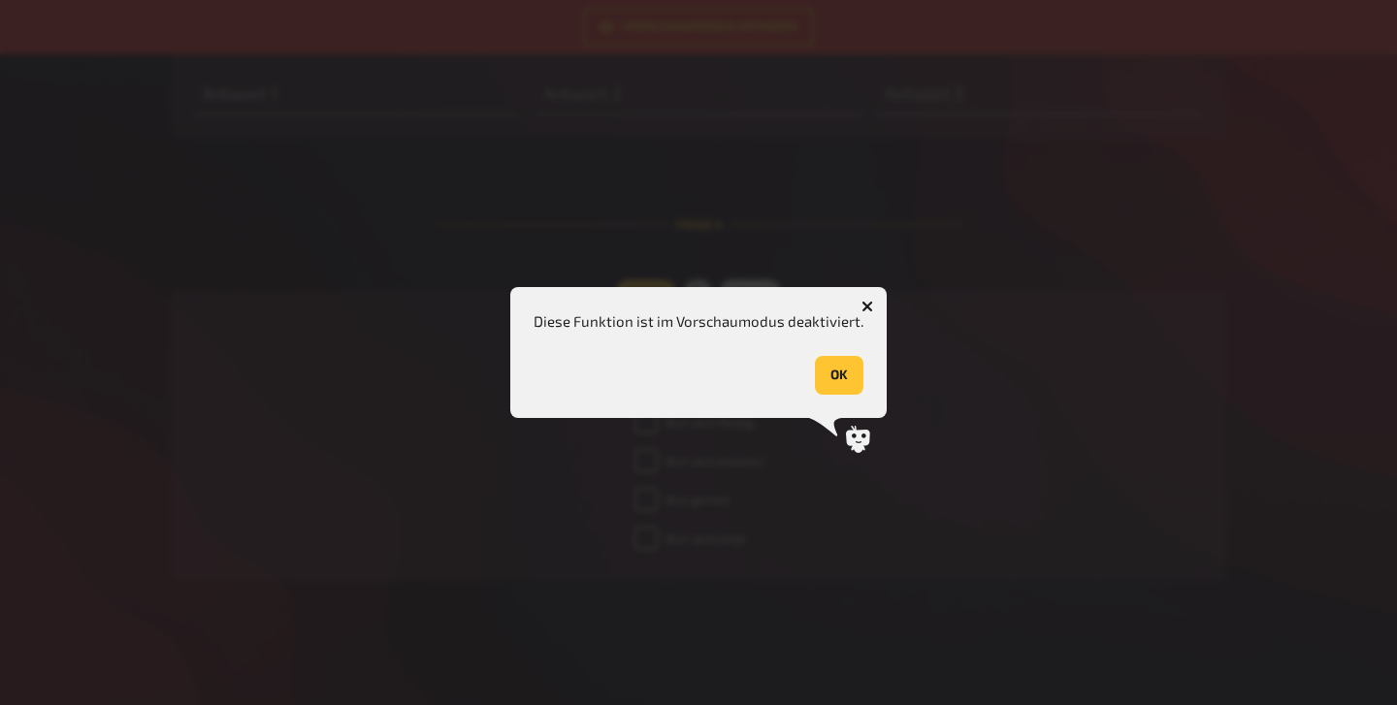
click at [830, 374] on button "OK" at bounding box center [839, 375] width 49 height 39
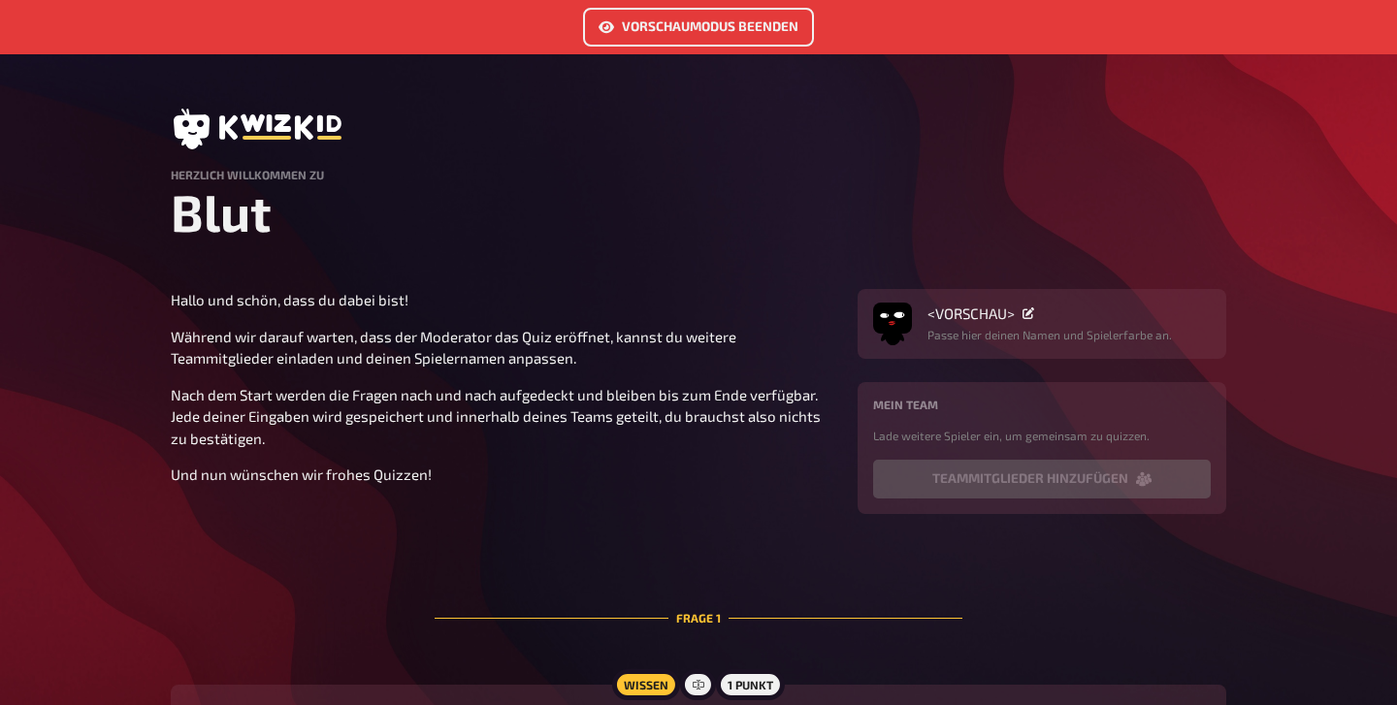
scroll to position [0, 0]
click at [767, 25] on link "Vorschaumodus beenden" at bounding box center [698, 27] width 231 height 39
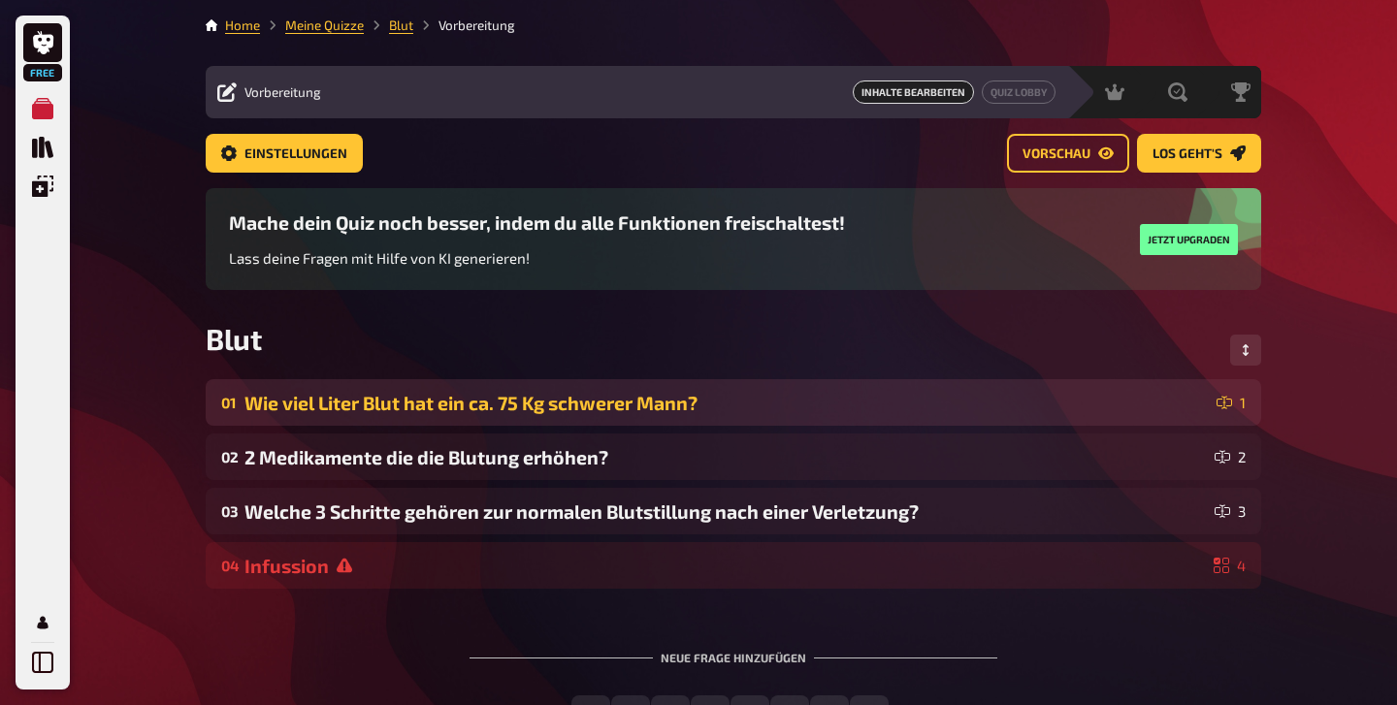
click at [1223, 405] on icon at bounding box center [1225, 403] width 16 height 16
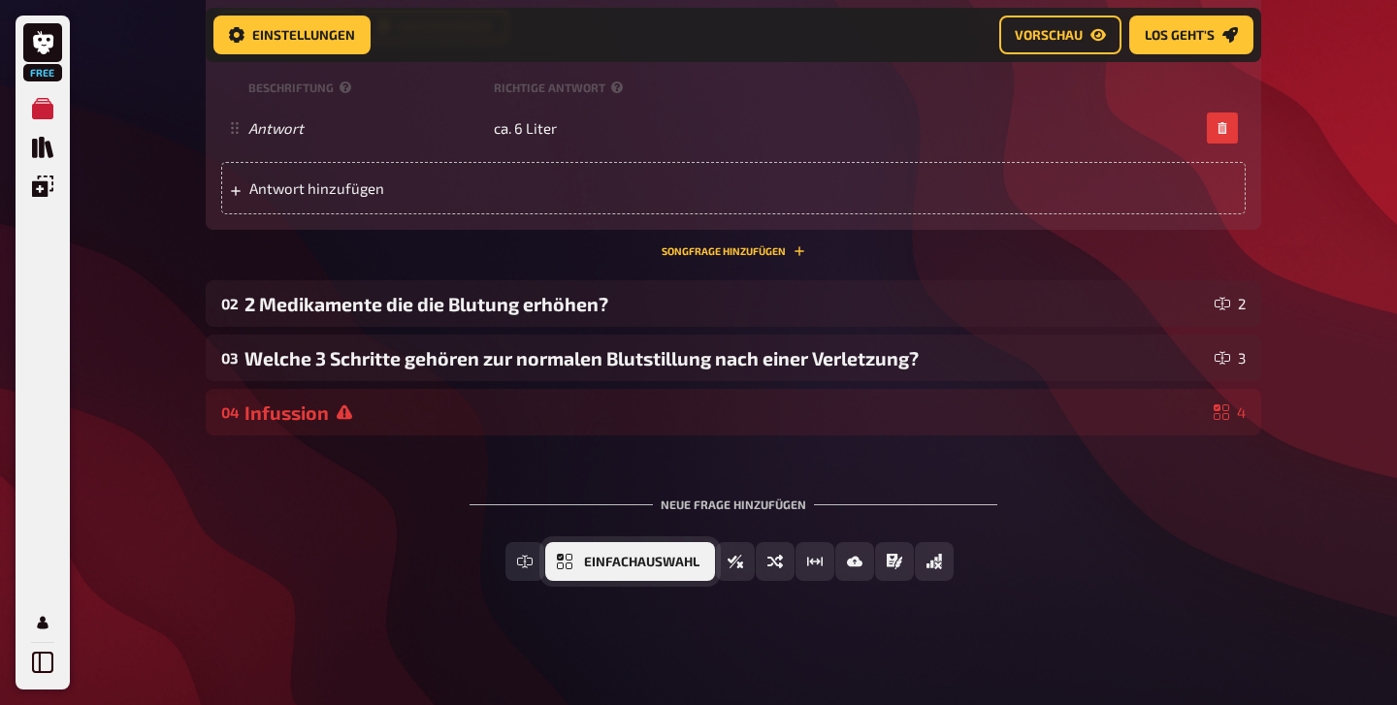
scroll to position [613, 0]
click at [612, 566] on span "Einfachauswahl" at bounding box center [641, 564] width 115 height 14
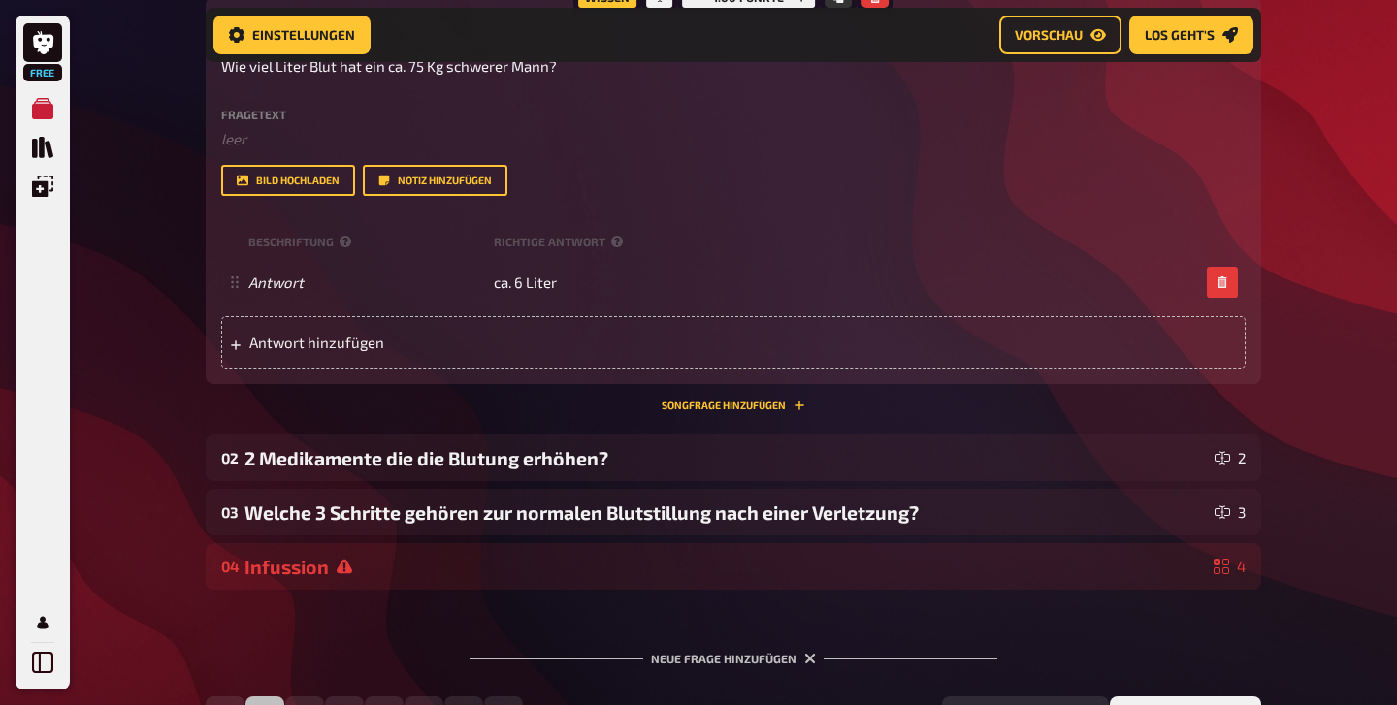
scroll to position [465, 0]
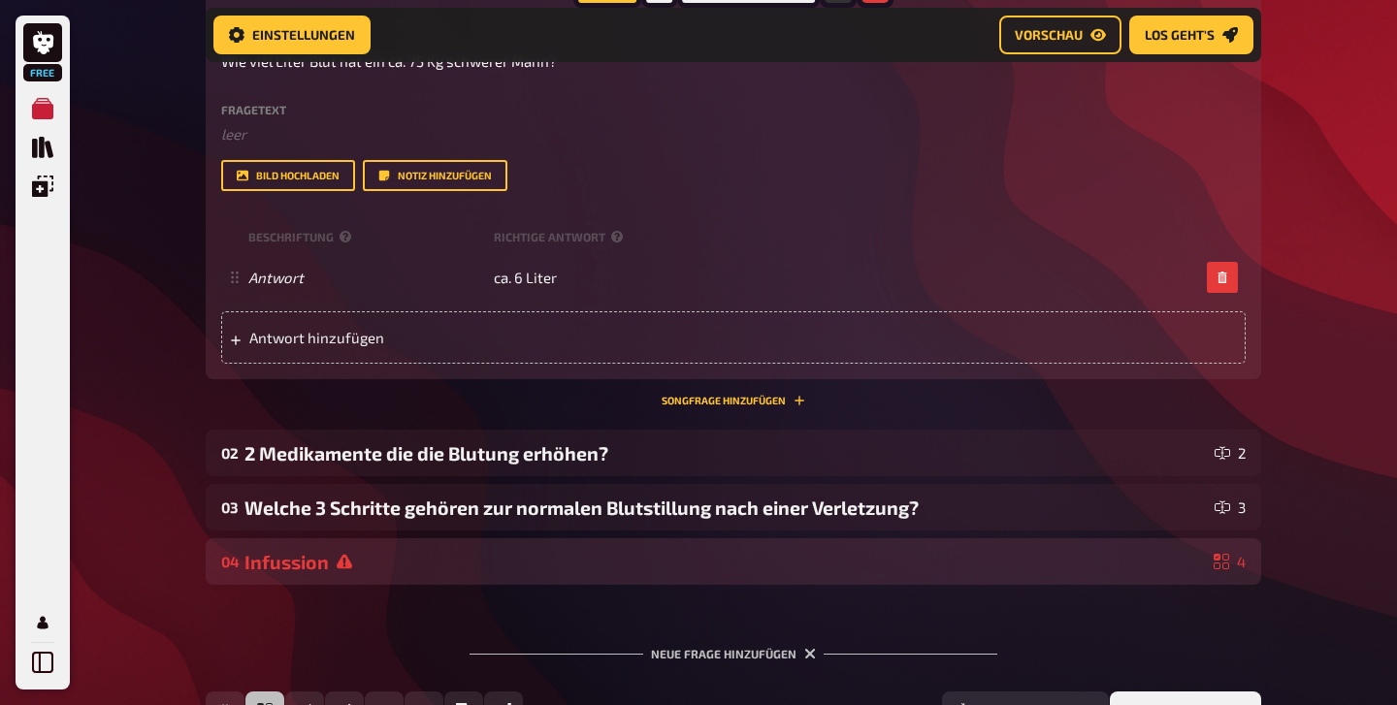
click at [471, 570] on div "Infussion" at bounding box center [724, 562] width 961 height 22
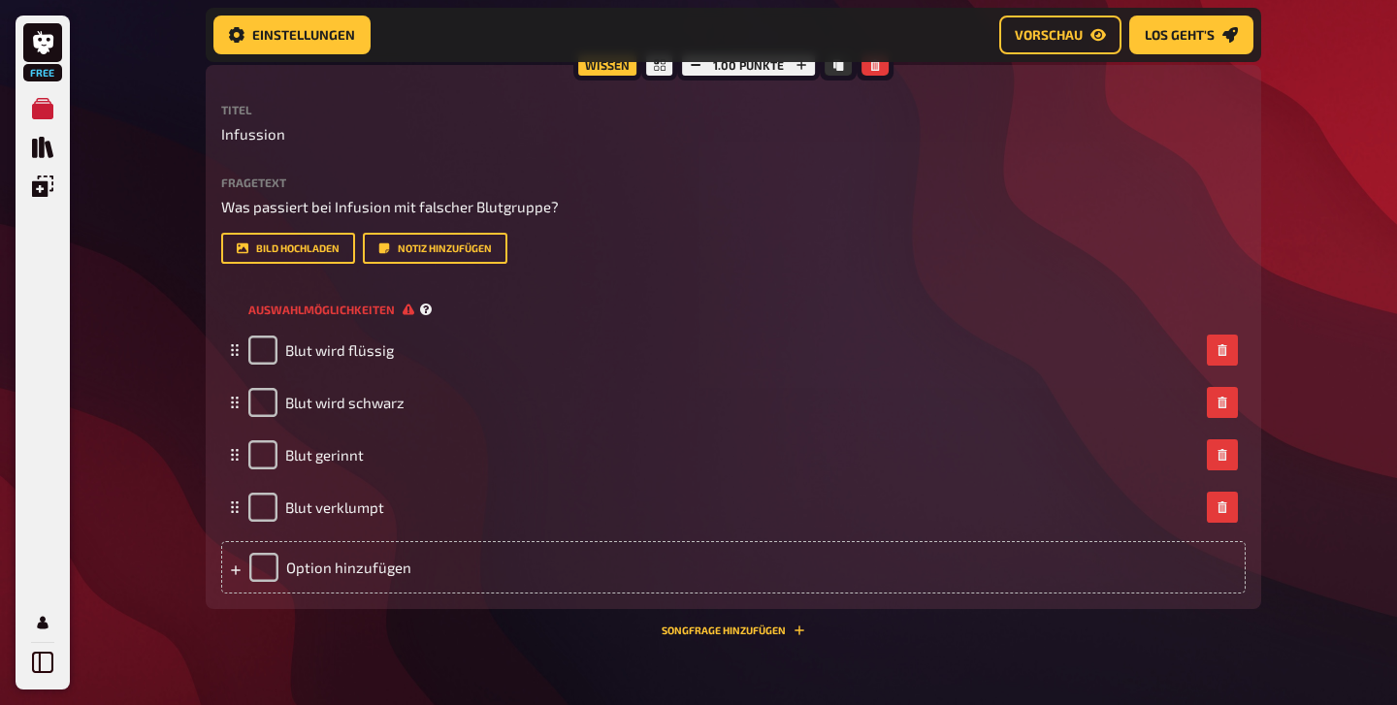
scroll to position [1016, 0]
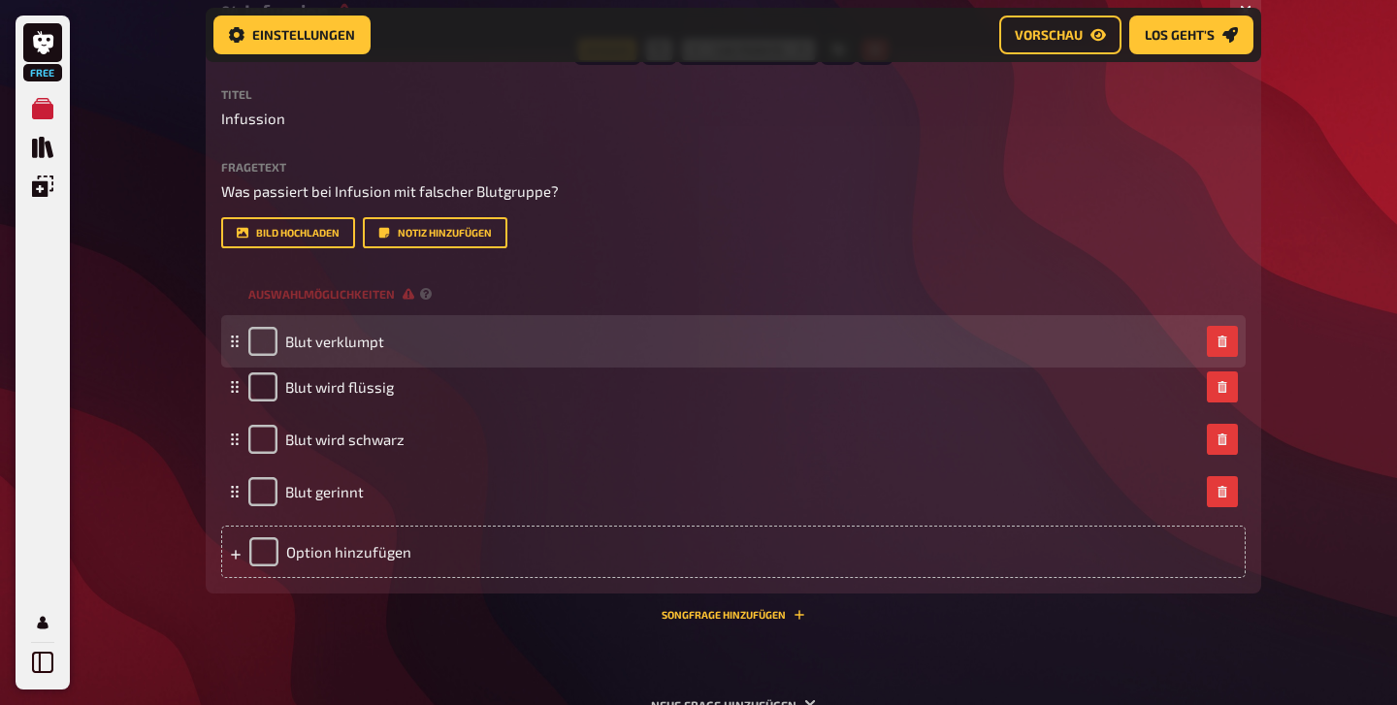
drag, startPoint x: 235, startPoint y: 493, endPoint x: 243, endPoint y: 343, distance: 149.6
click at [243, 343] on div "Blut verklumpt" at bounding box center [733, 341] width 1024 height 52
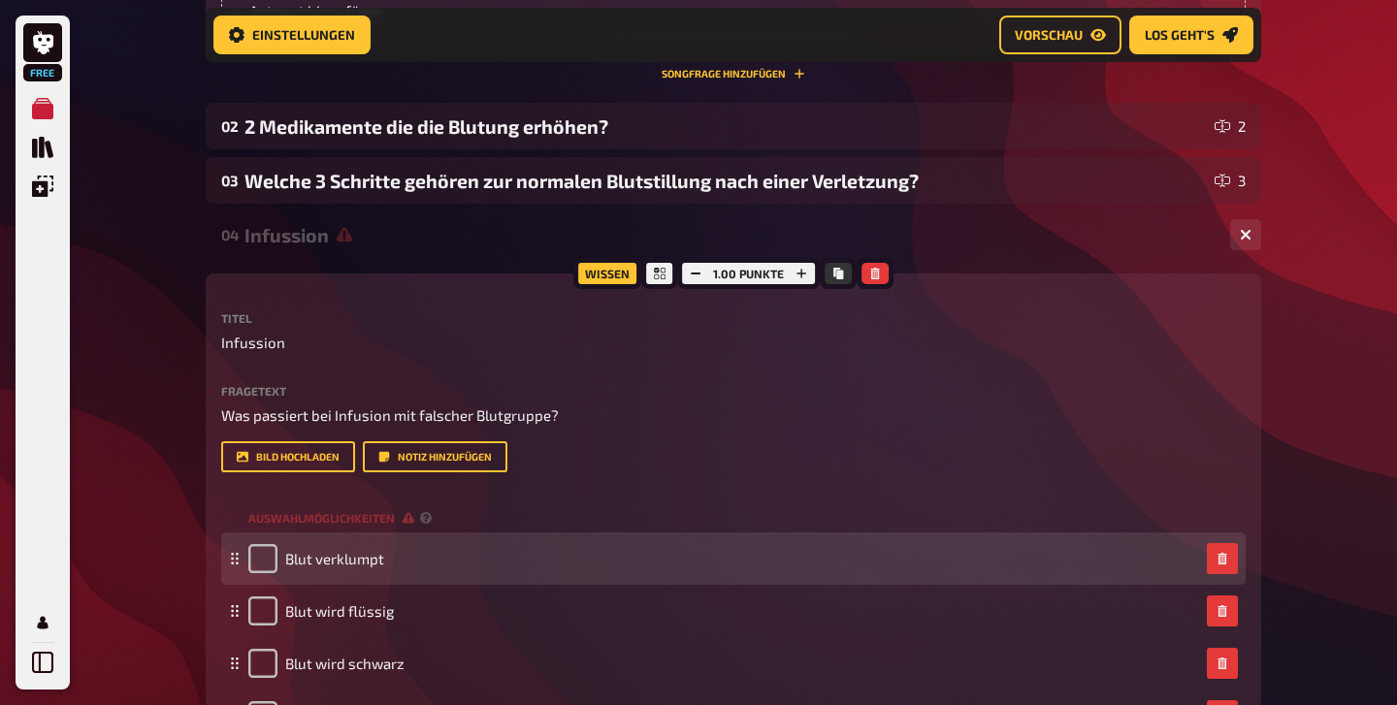
scroll to position [753, 0]
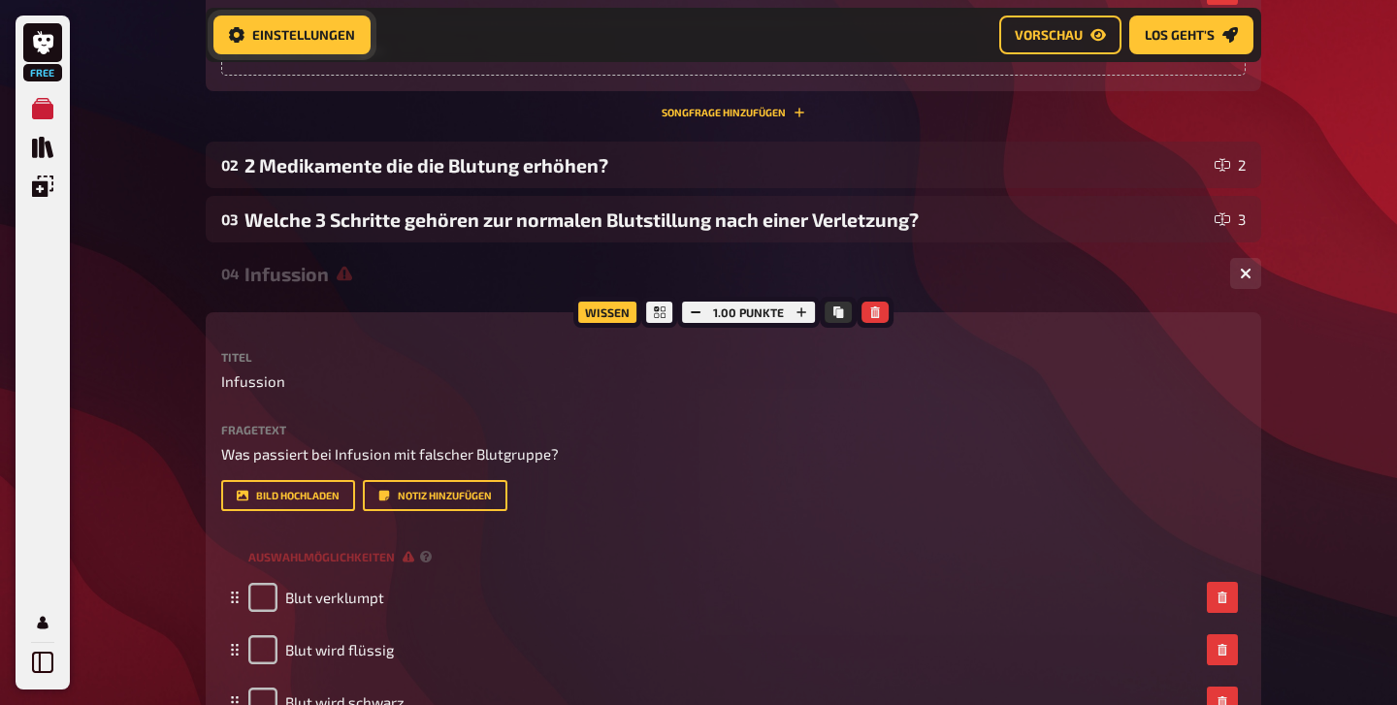
click at [340, 34] on span "Einstellungen" at bounding box center [303, 35] width 103 height 14
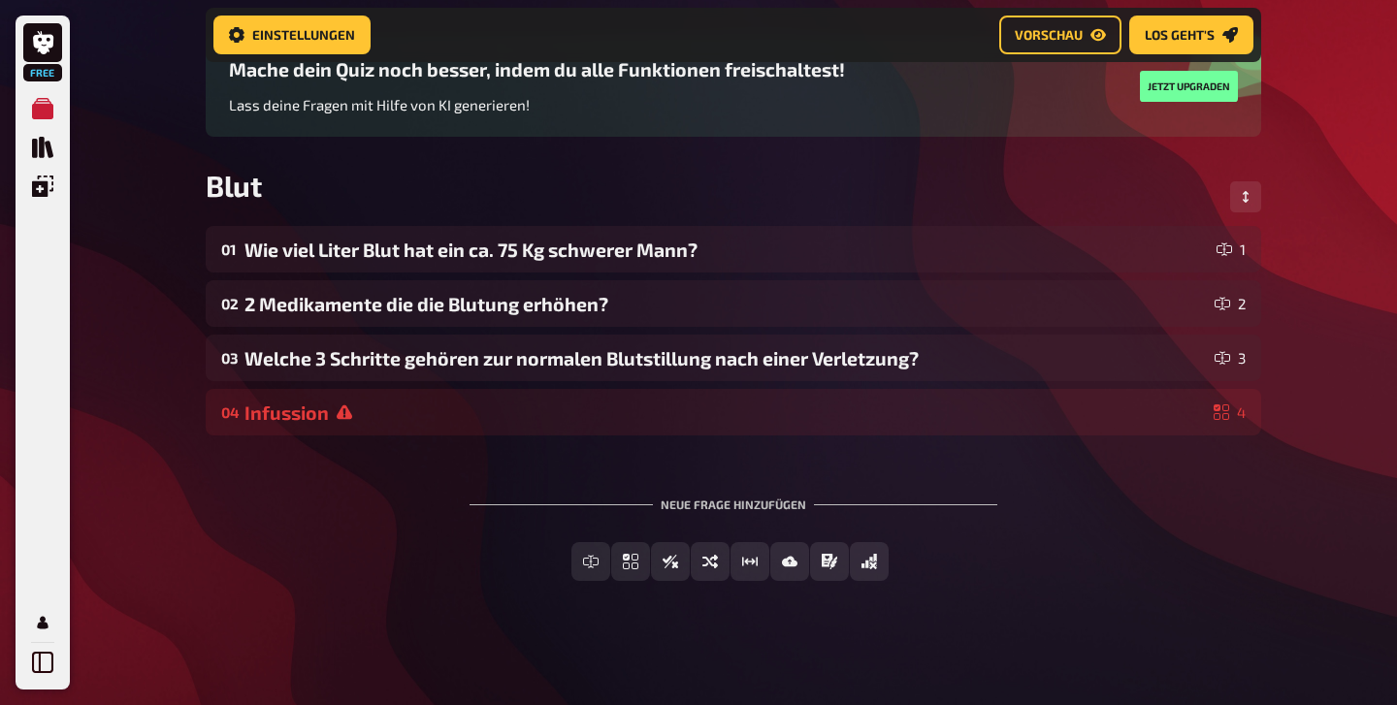
scroll to position [169, 0]
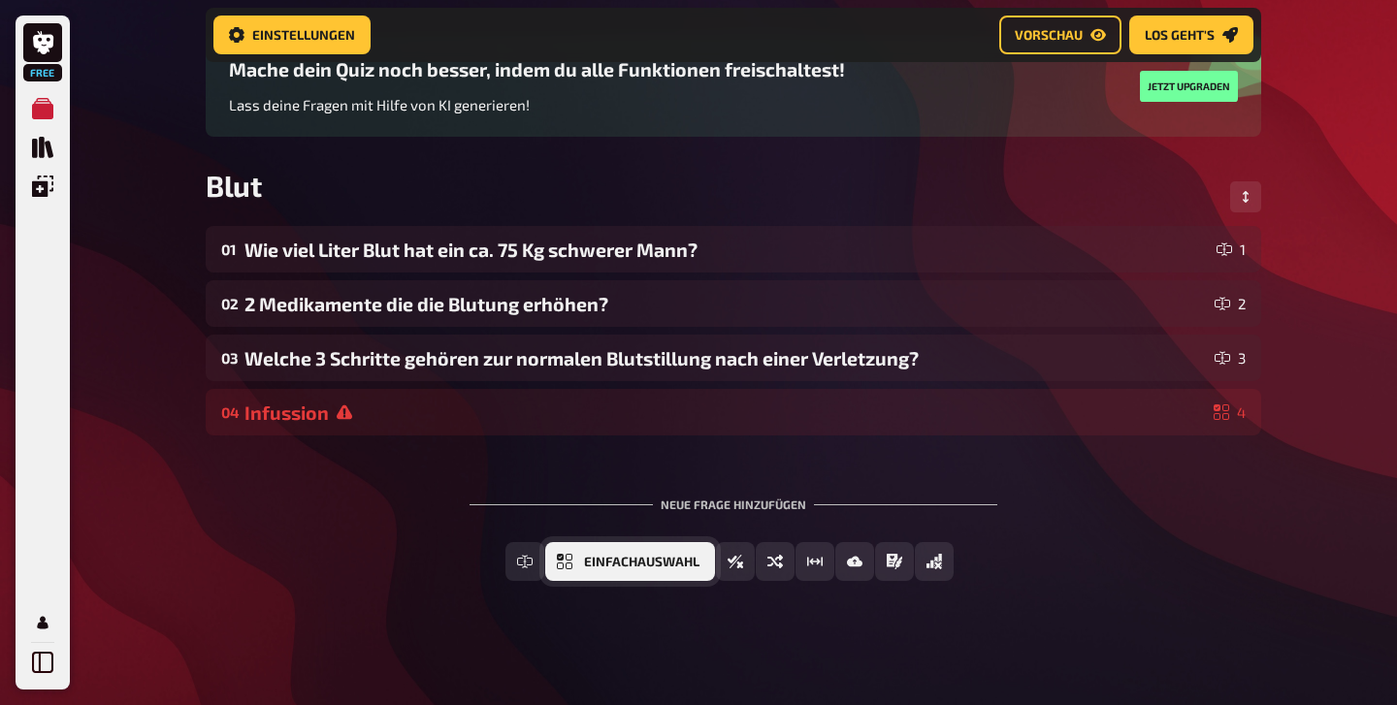
click at [620, 550] on button "Einfachauswahl" at bounding box center [630, 561] width 170 height 39
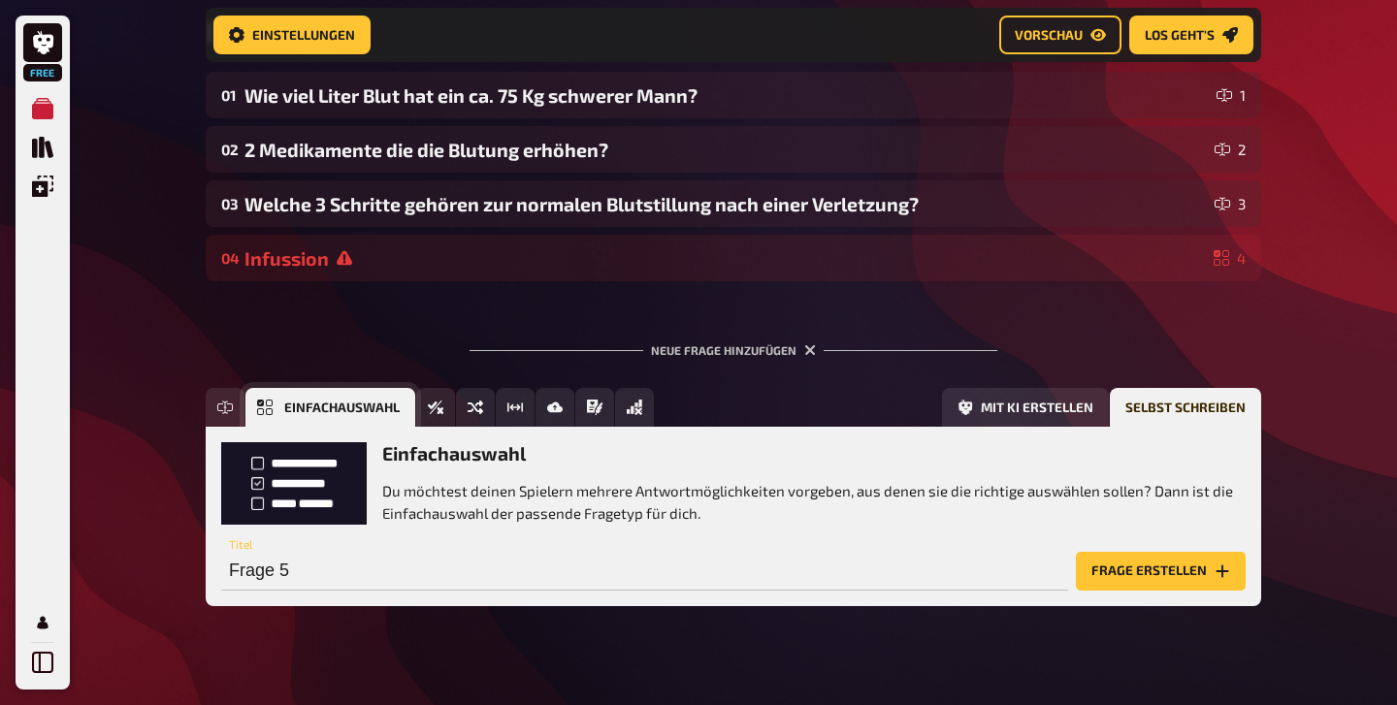
scroll to position [347, 0]
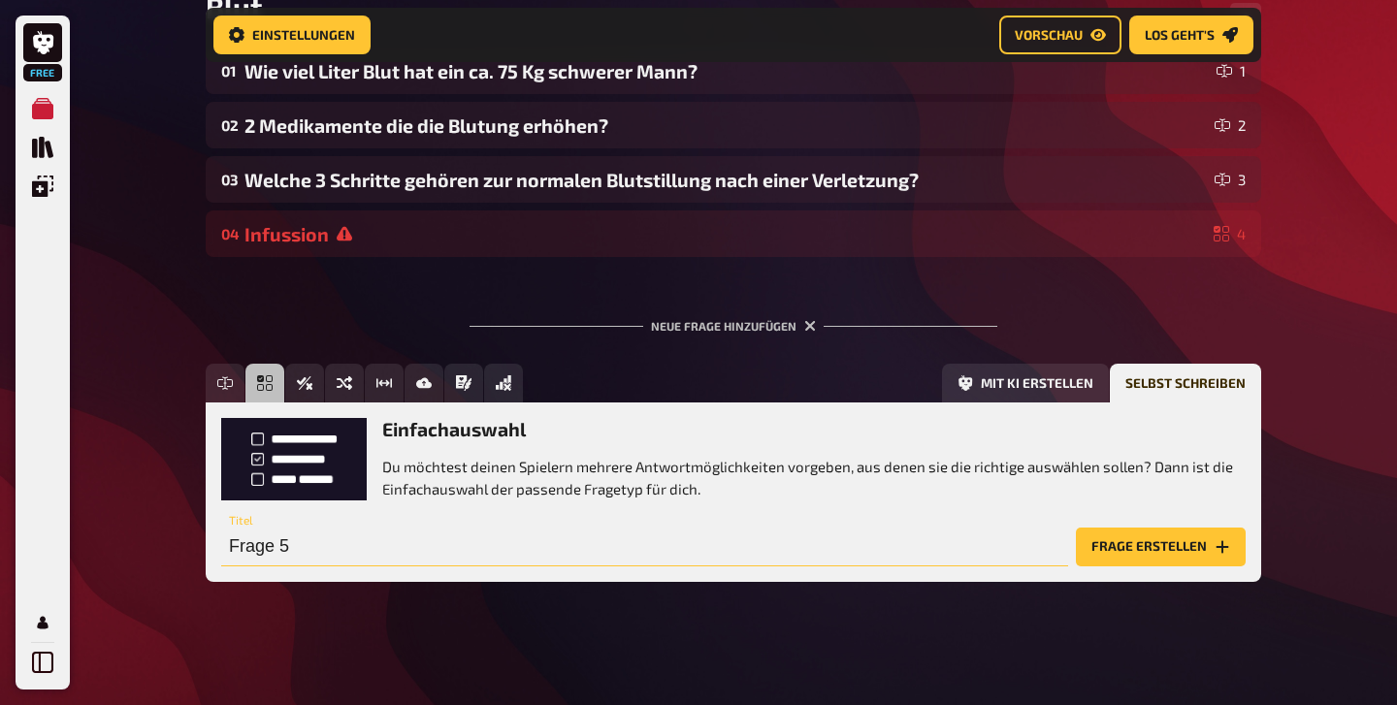
click at [432, 543] on input "Frage 5" at bounding box center [644, 547] width 847 height 39
drag, startPoint x: 432, startPoint y: 543, endPoint x: 84, endPoint y: 543, distance: 347.3
click at [84, 543] on div "Free Meine Quizze Quiz Sammlung Einblendungen Mein Konto Home Meine Quizze Blut…" at bounding box center [698, 180] width 1397 height 1054
type input "V"
type input "Wie viele Blutgruppen gibt es?"
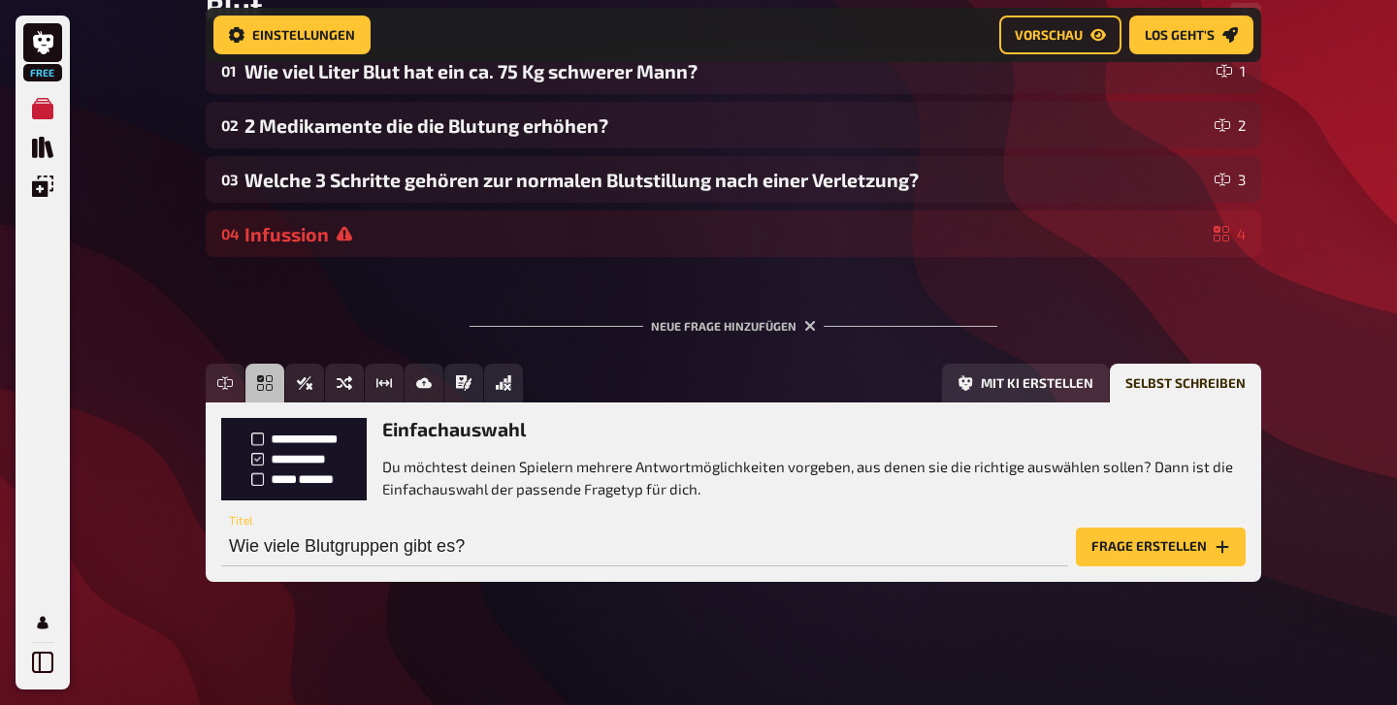
click at [1113, 547] on button "Frage erstellen" at bounding box center [1161, 547] width 170 height 39
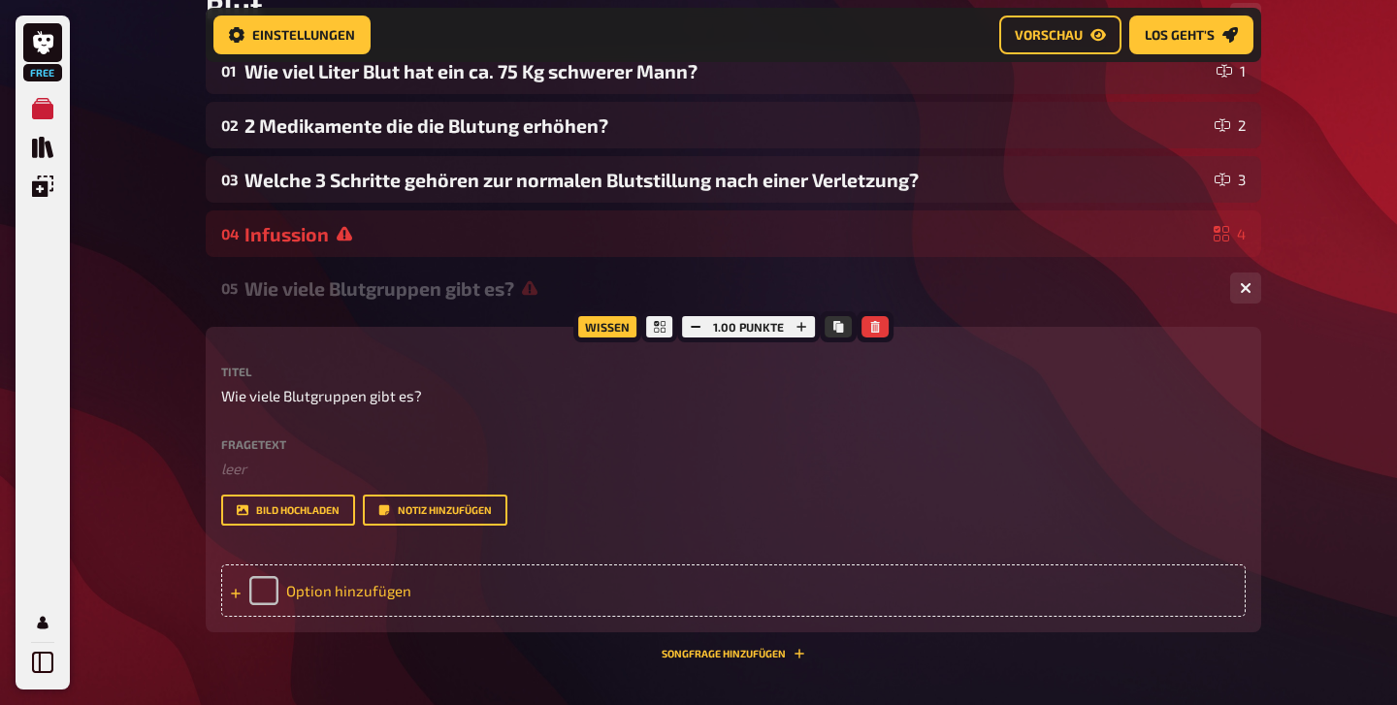
click at [261, 590] on div "Option hinzufügen" at bounding box center [733, 591] width 1024 height 52
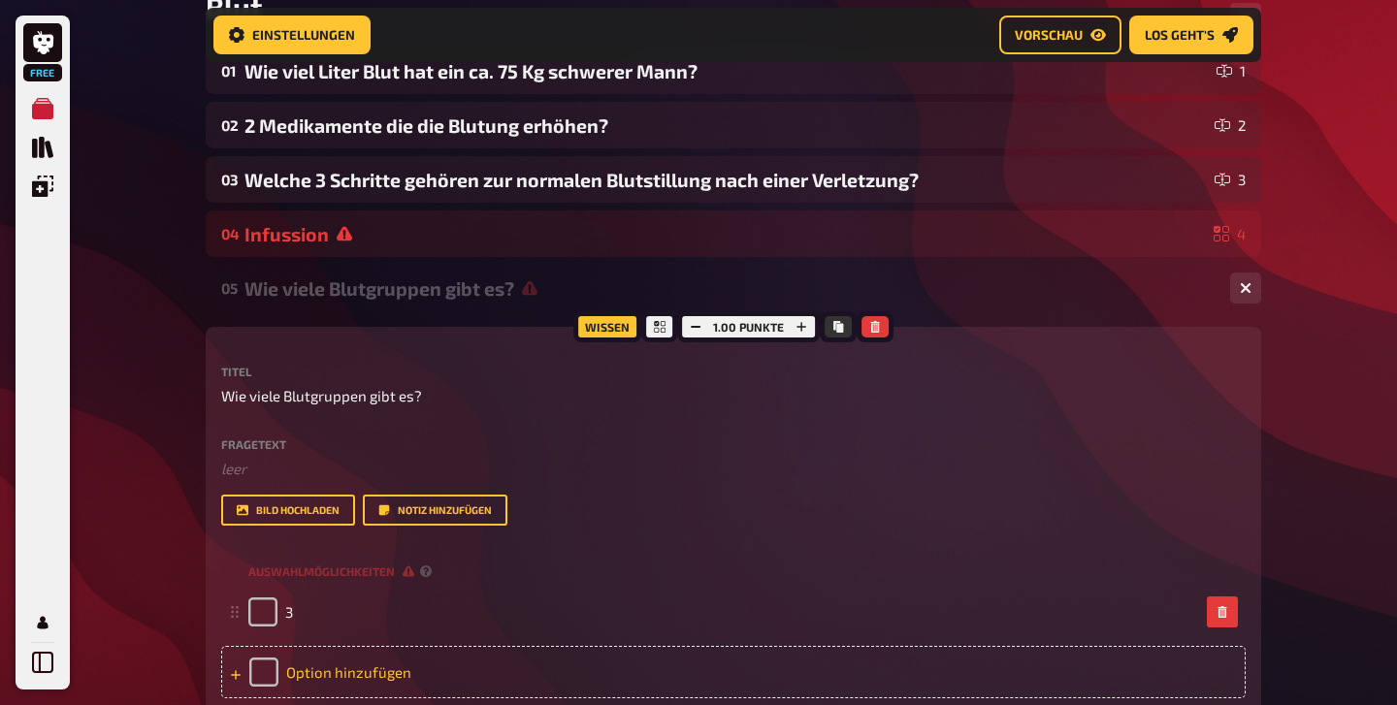
click at [262, 667] on div "Option hinzufügen" at bounding box center [733, 672] width 1024 height 52
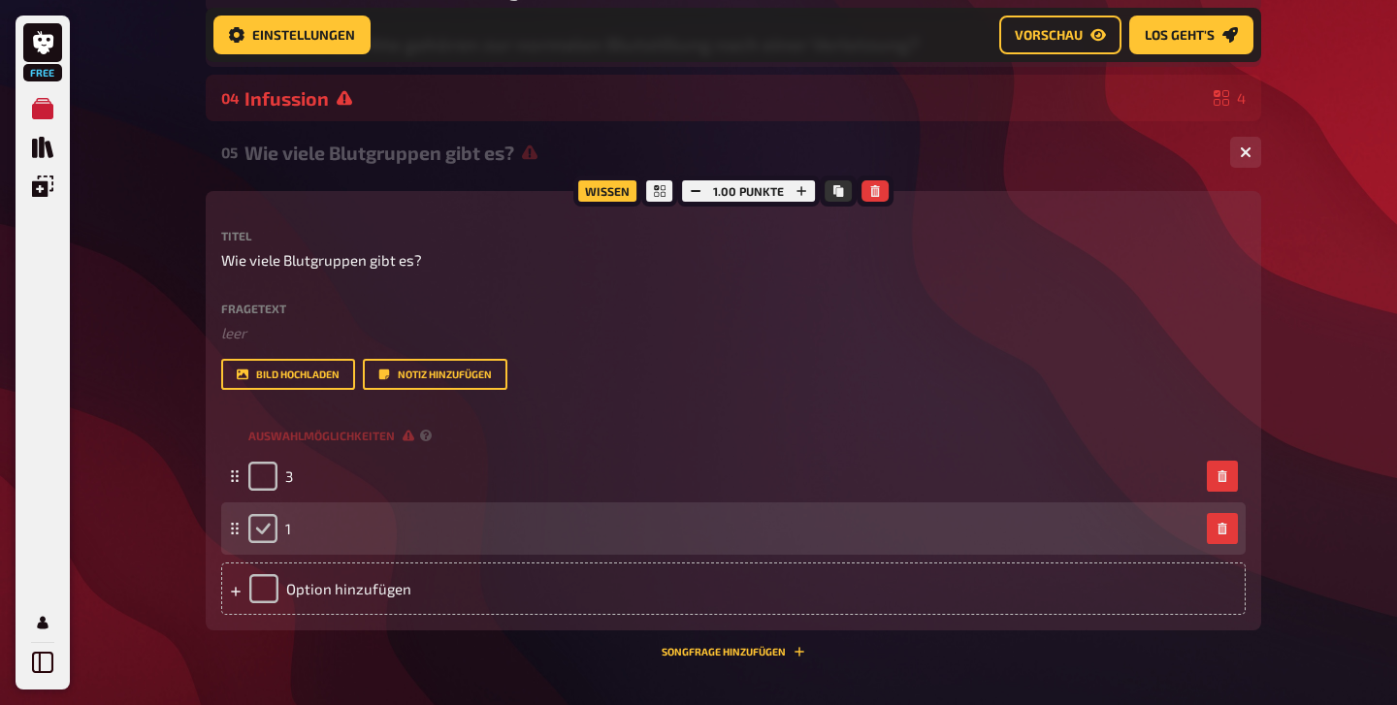
scroll to position [506, 0]
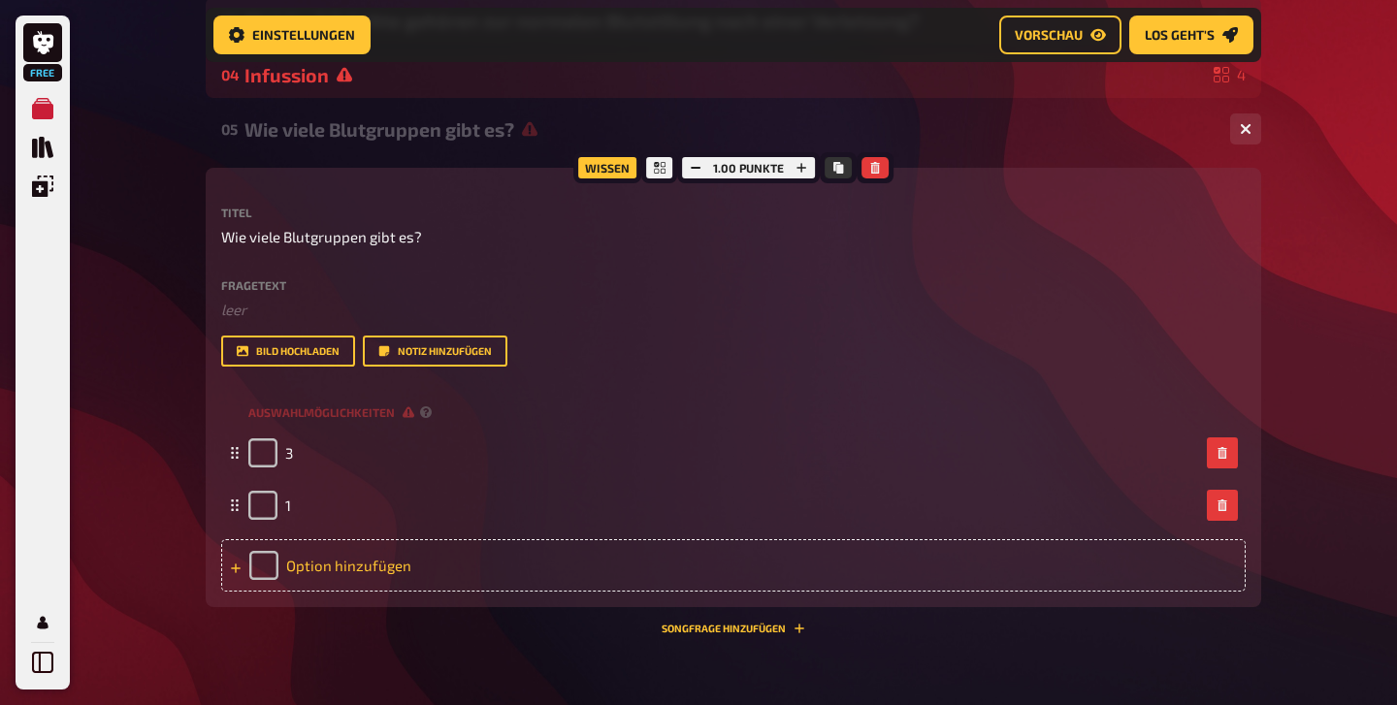
click at [270, 568] on div "Option hinzufügen" at bounding box center [733, 565] width 1024 height 52
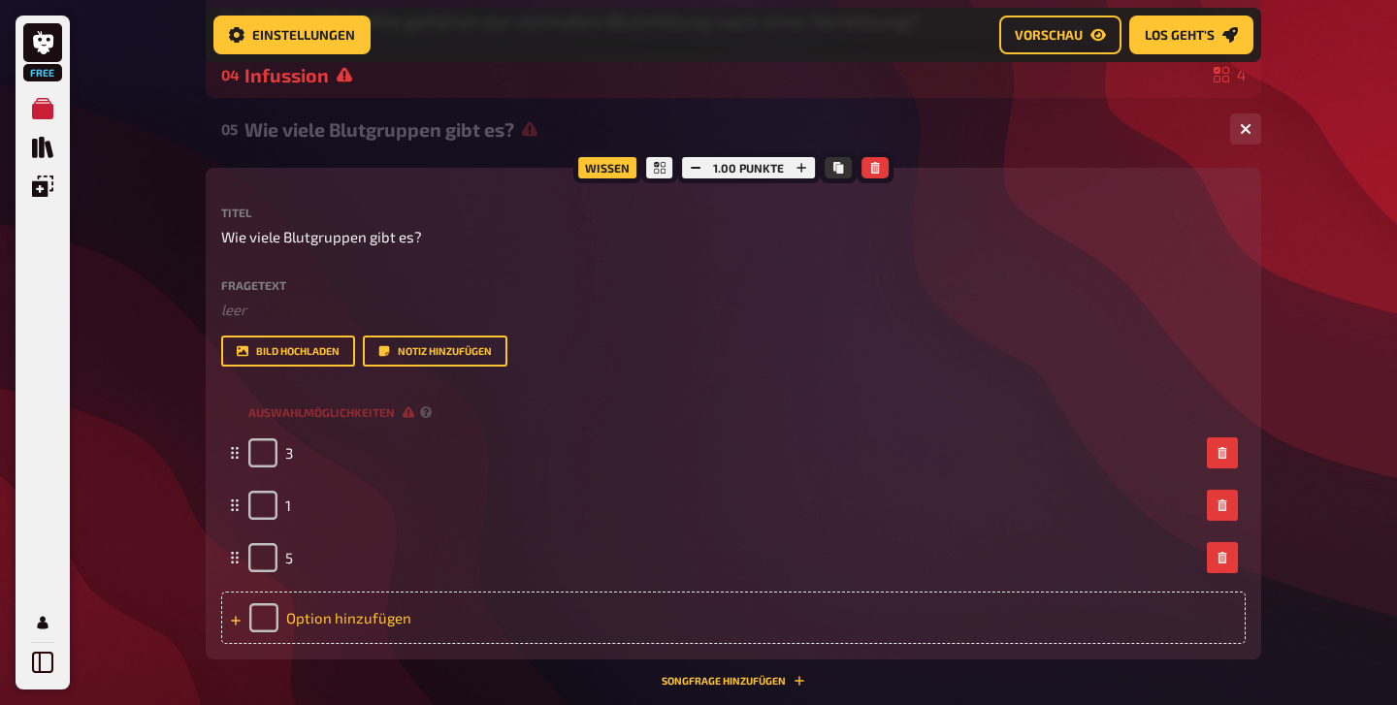
click at [268, 613] on div "Option hinzufügen" at bounding box center [733, 618] width 1024 height 52
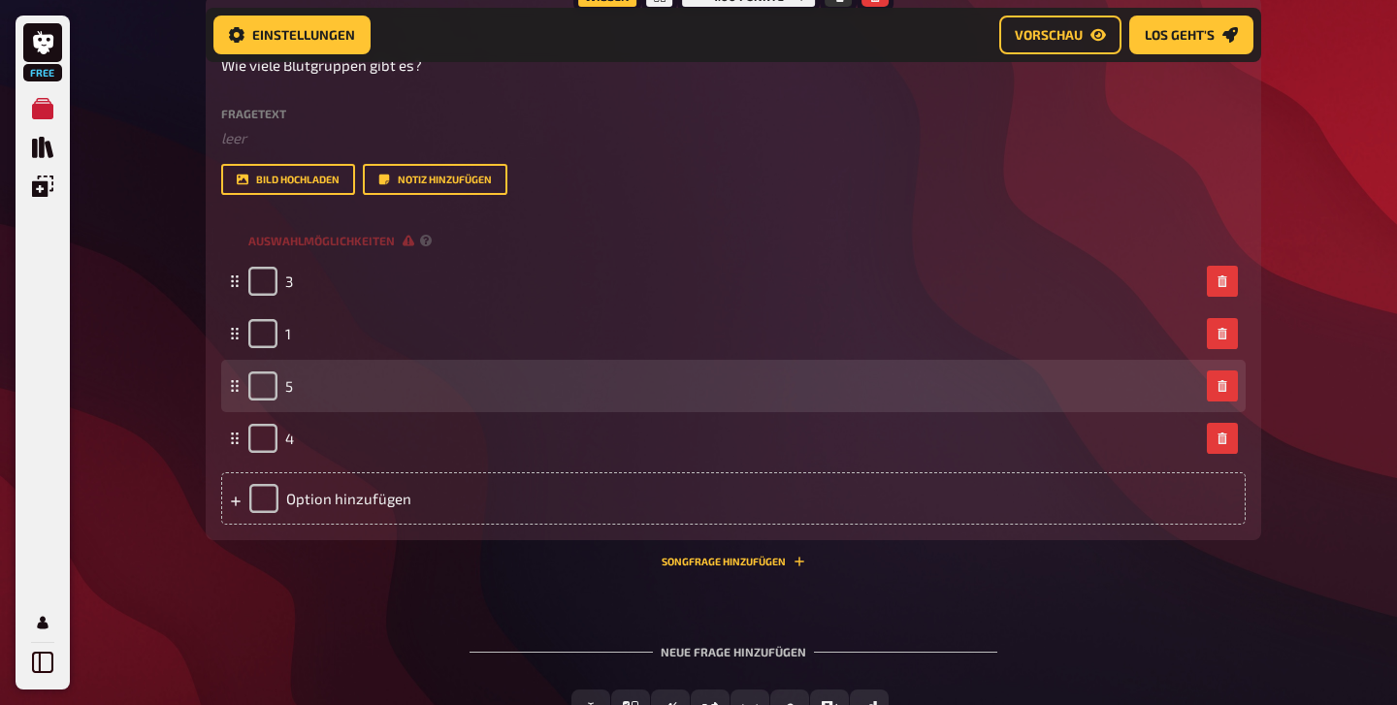
scroll to position [680, 0]
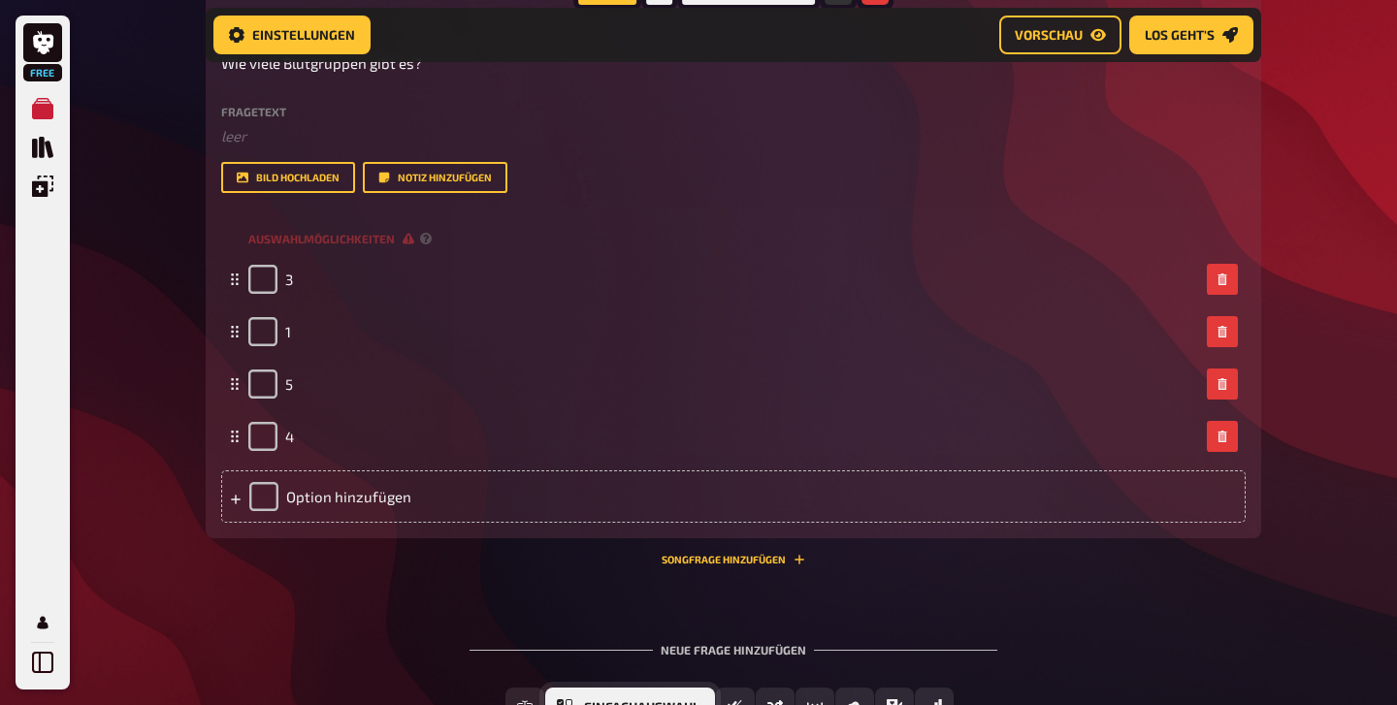
click at [636, 698] on button "Einfachauswahl" at bounding box center [630, 707] width 170 height 39
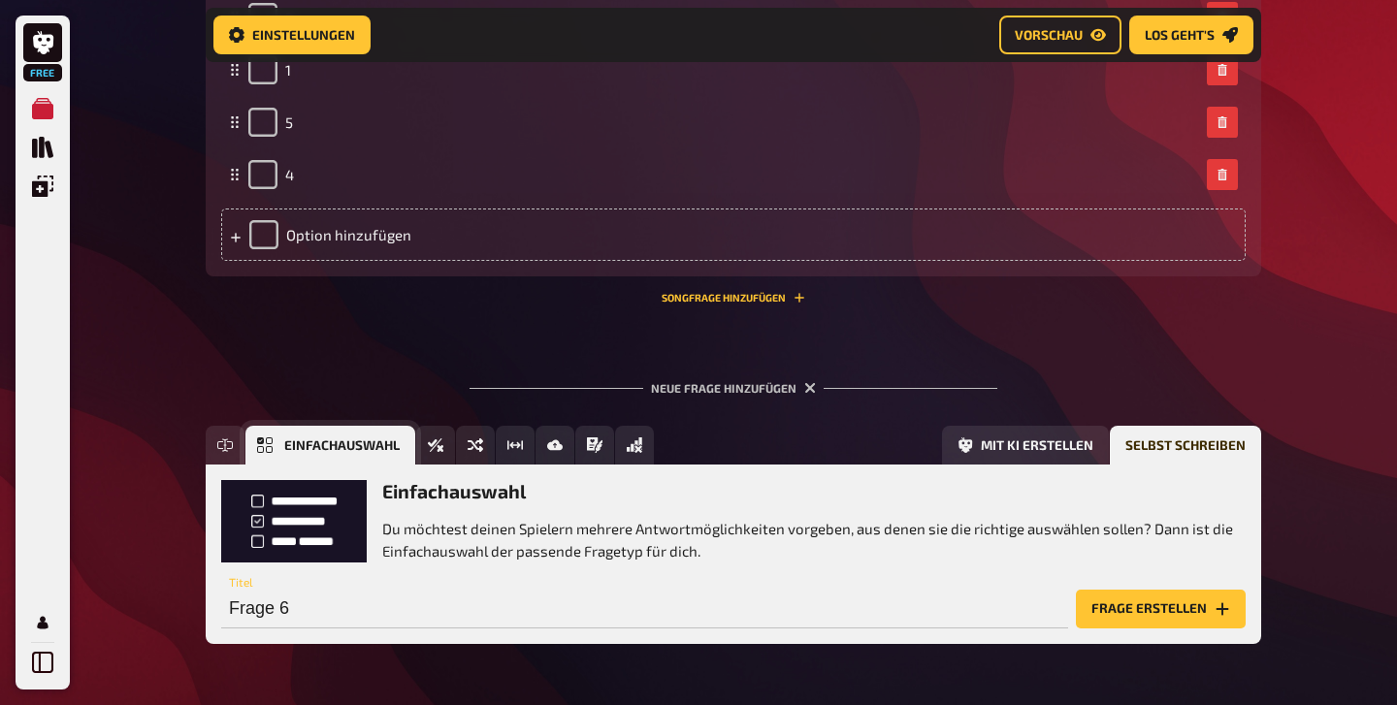
scroll to position [1003, 0]
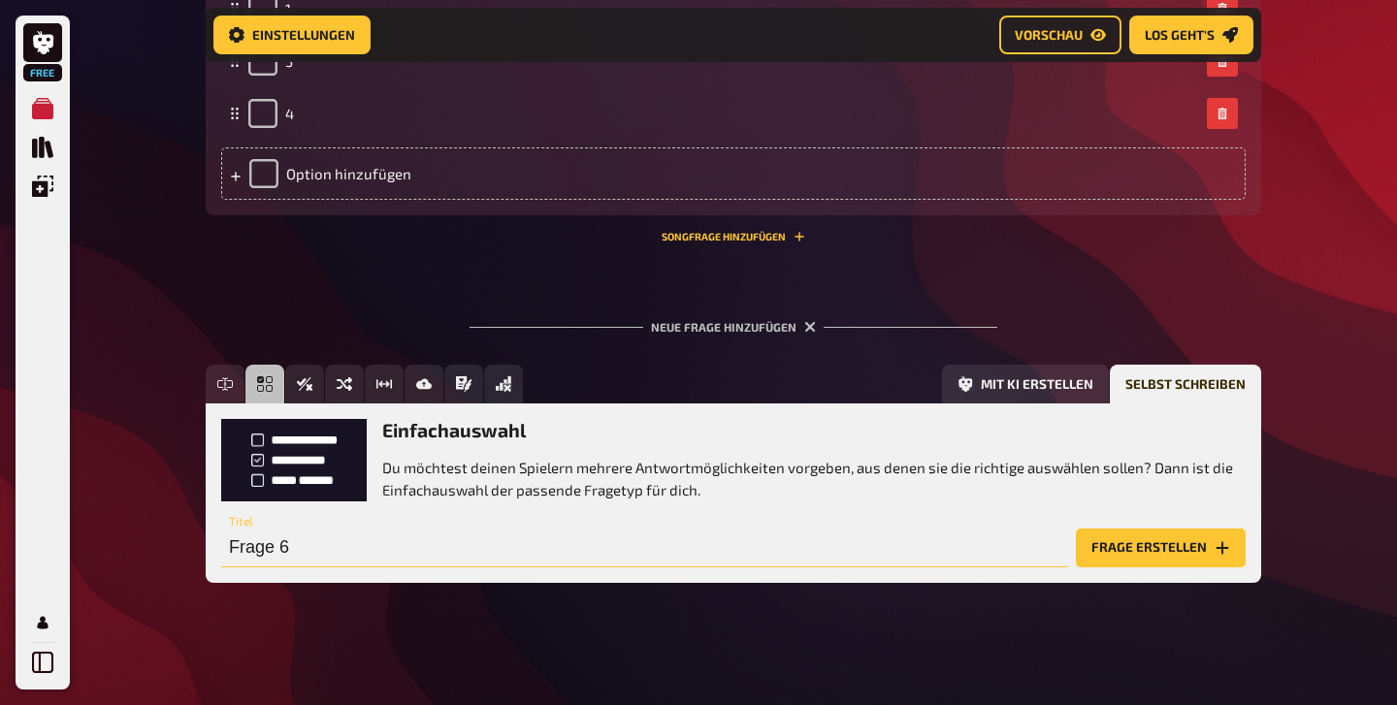
click at [365, 547] on input "Frage 6" at bounding box center [644, 548] width 847 height 39
type input "F"
type input "Wie lauten sie?"
click at [1163, 547] on button "Frage erstellen" at bounding box center [1161, 548] width 170 height 39
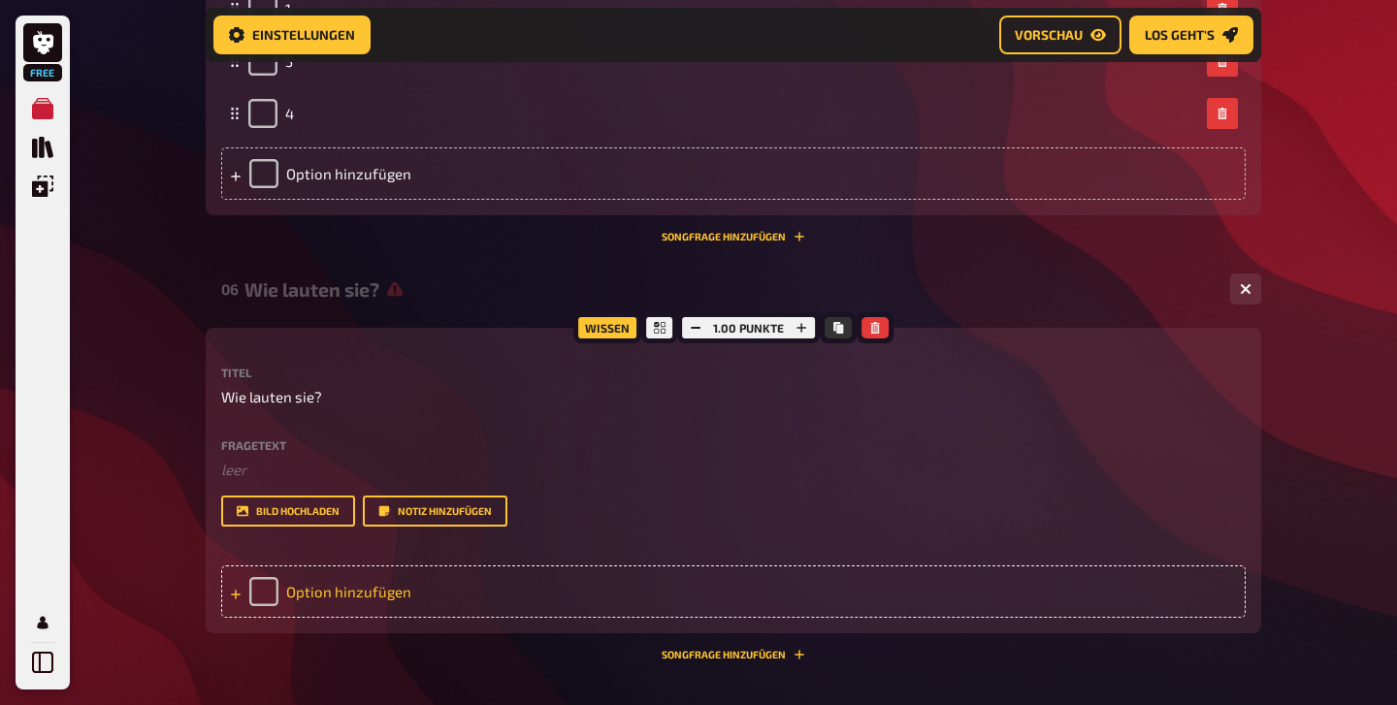
click at [266, 592] on div "Option hinzufügen" at bounding box center [733, 592] width 1024 height 52
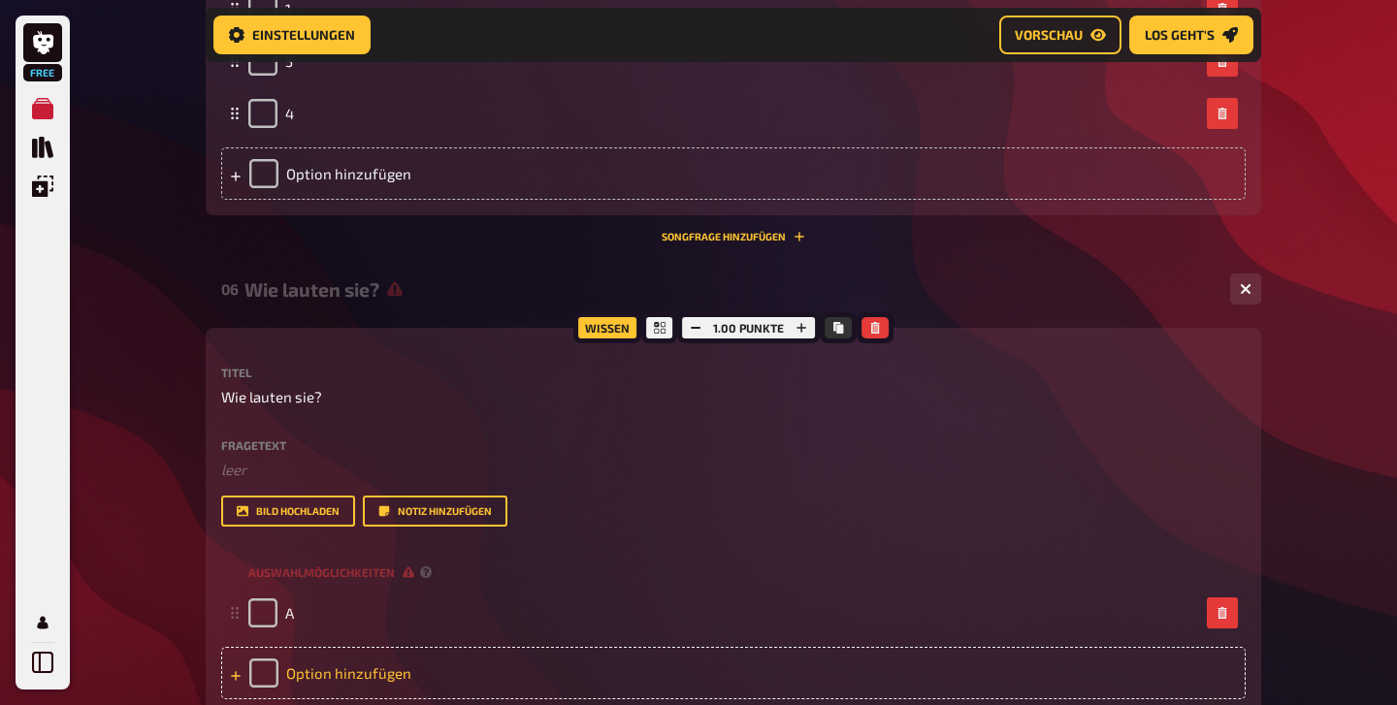
click at [267, 667] on div "Option hinzufügen" at bounding box center [733, 673] width 1024 height 52
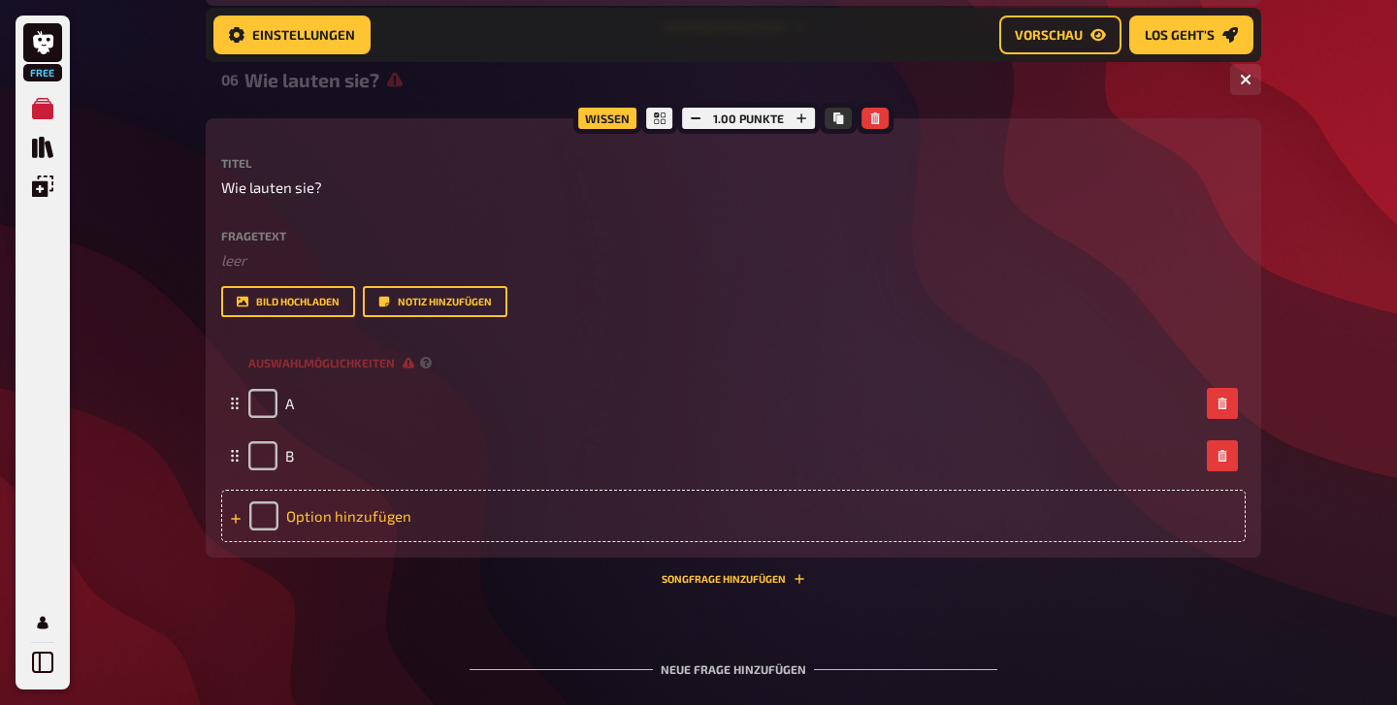
scroll to position [1235, 0]
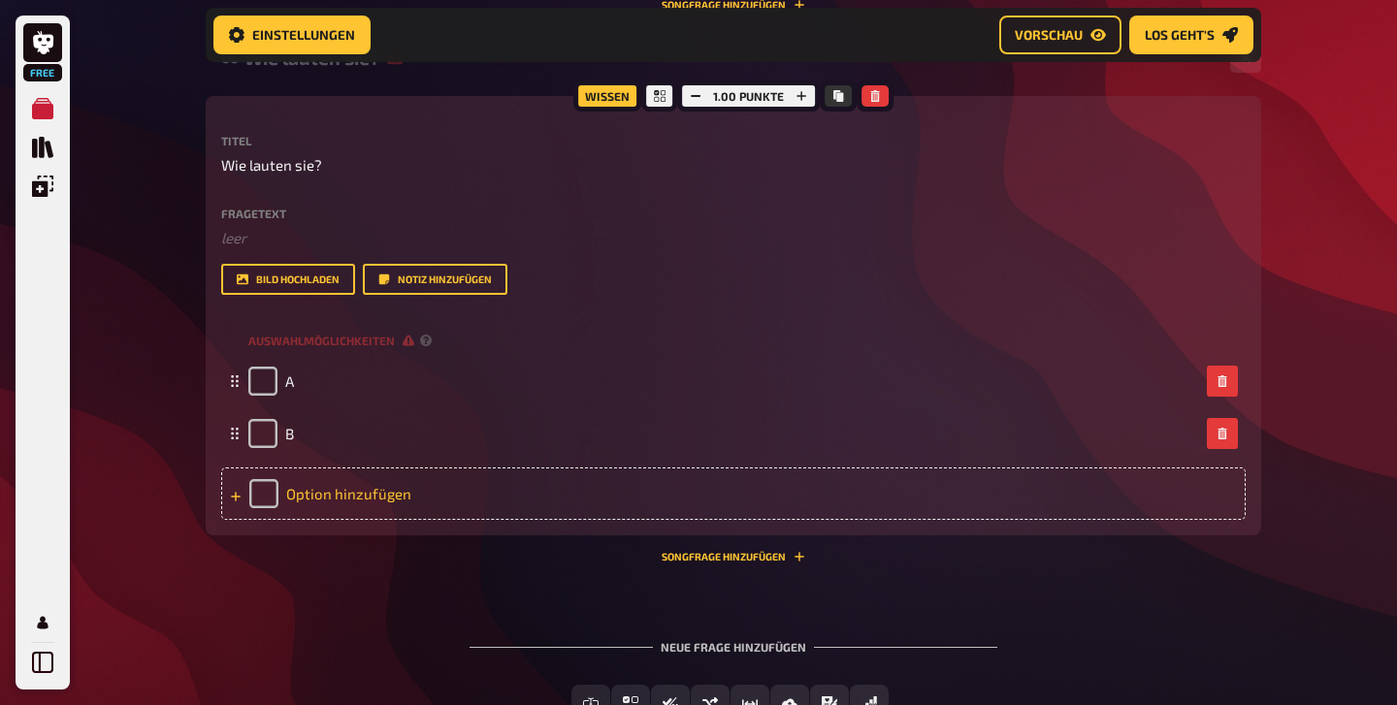
click at [269, 498] on div "Option hinzufügen" at bounding box center [733, 494] width 1024 height 52
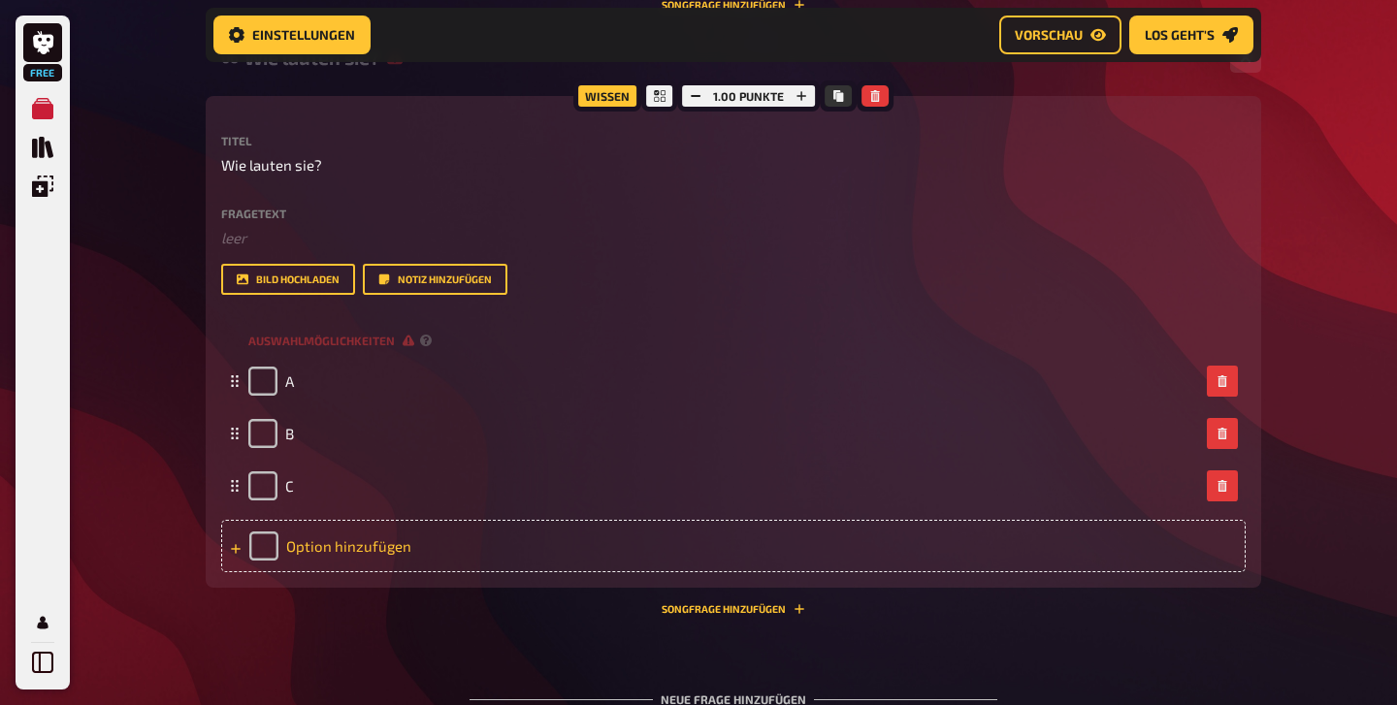
click at [270, 542] on div "Option hinzufügen" at bounding box center [733, 546] width 1024 height 52
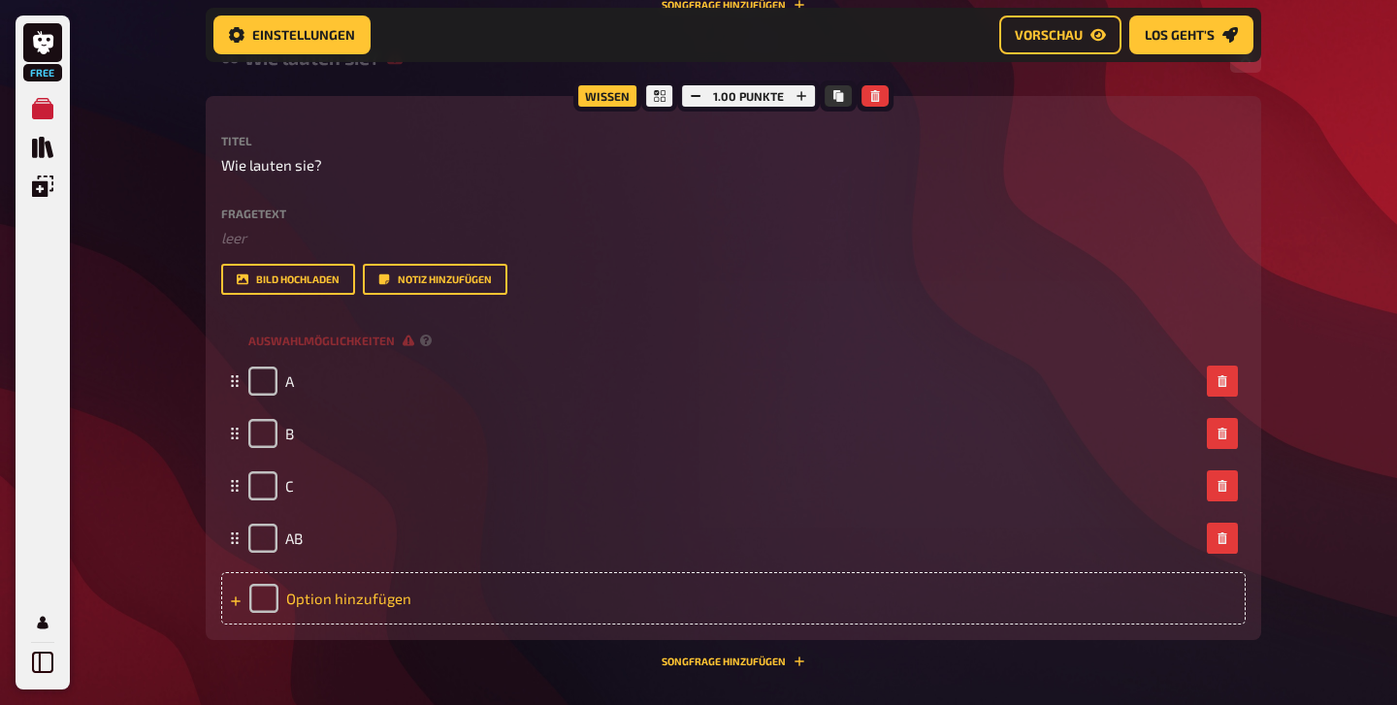
click at [264, 594] on div "Option hinzufügen" at bounding box center [733, 598] width 1024 height 52
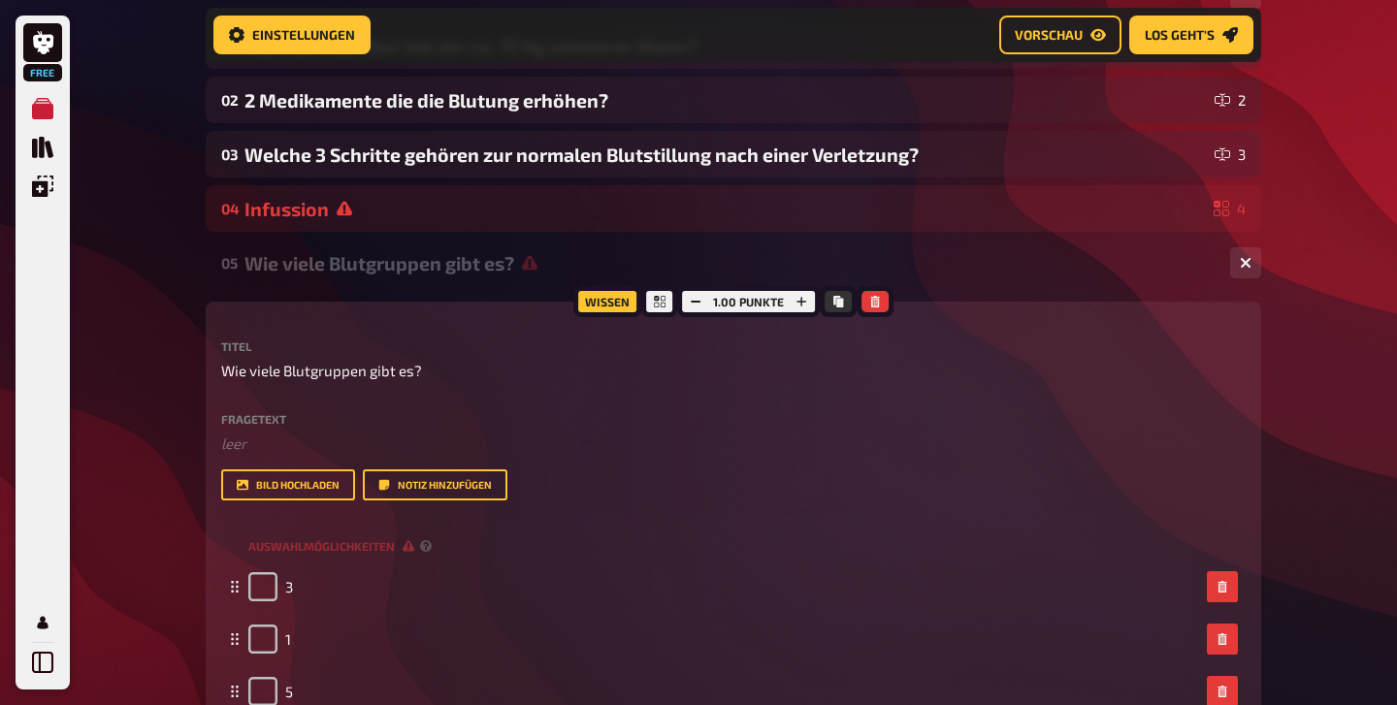
scroll to position [335, 0]
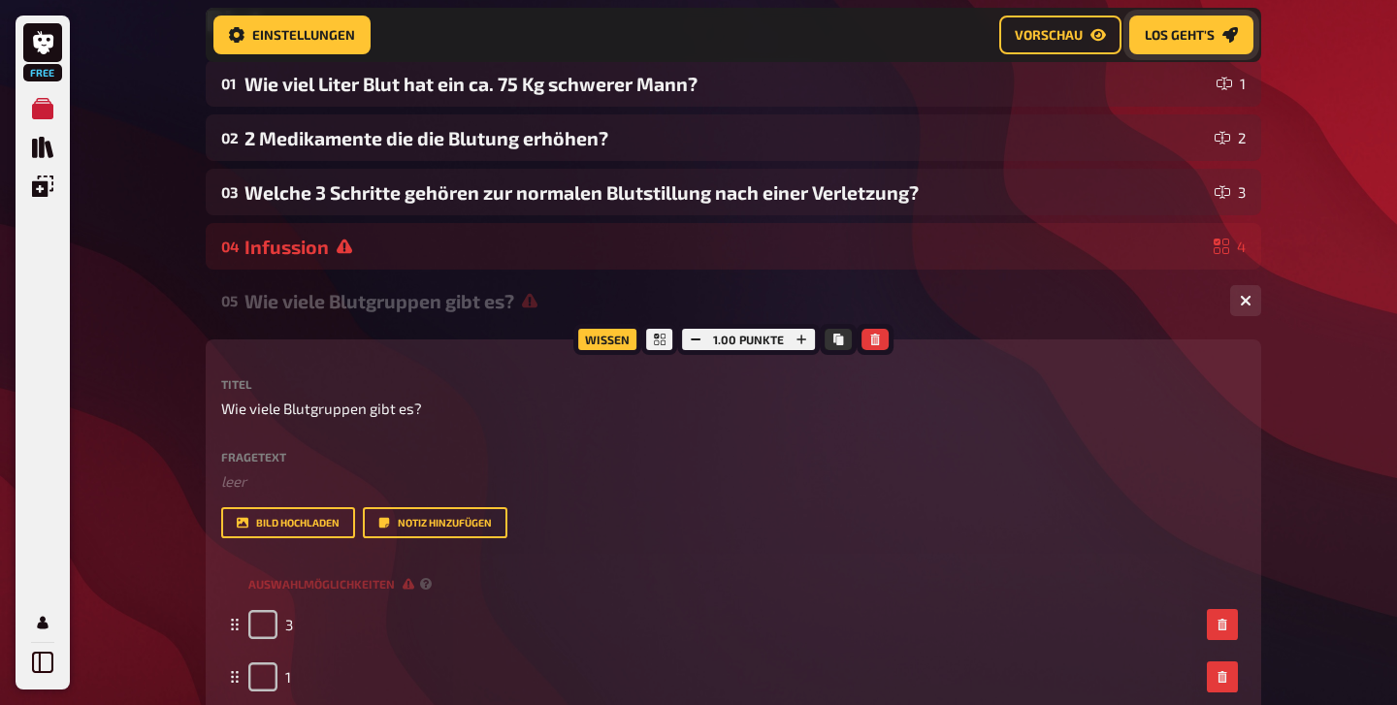
click at [1193, 22] on link "Los geht's" at bounding box center [1191, 35] width 124 height 39
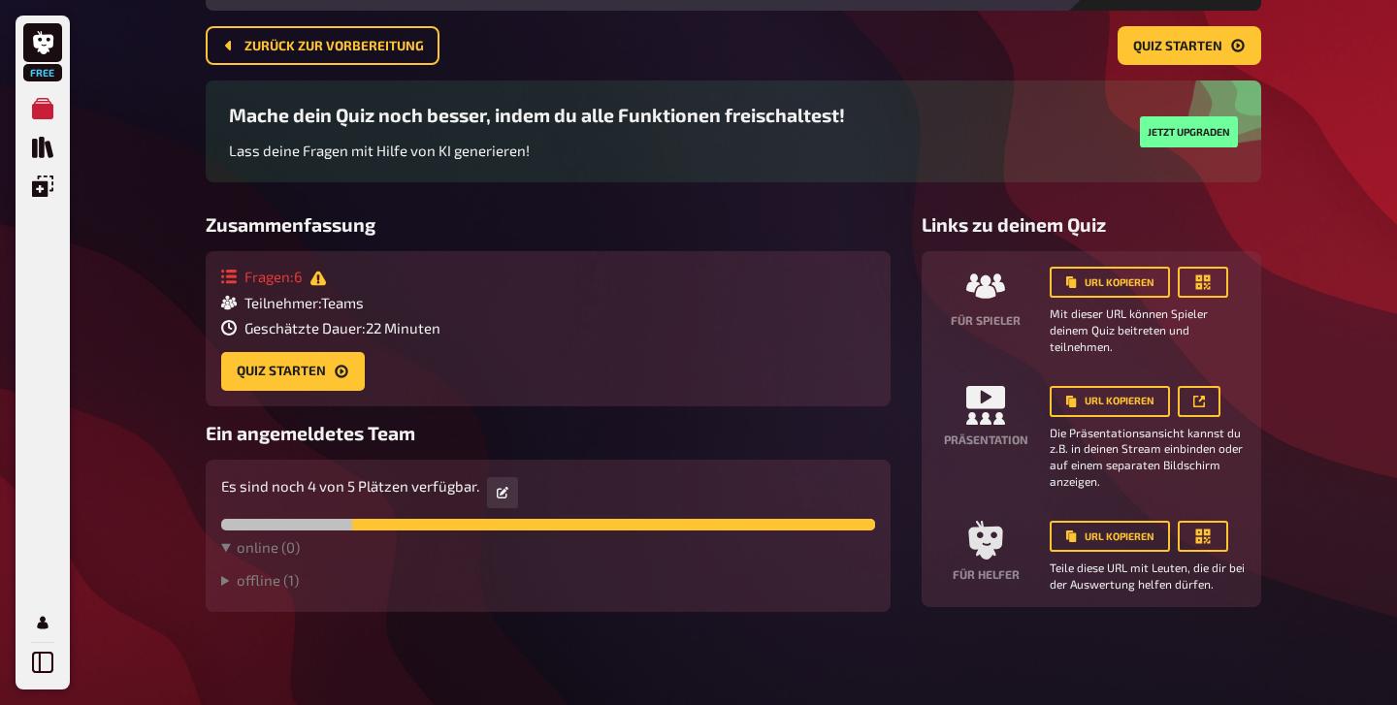
scroll to position [107, 0]
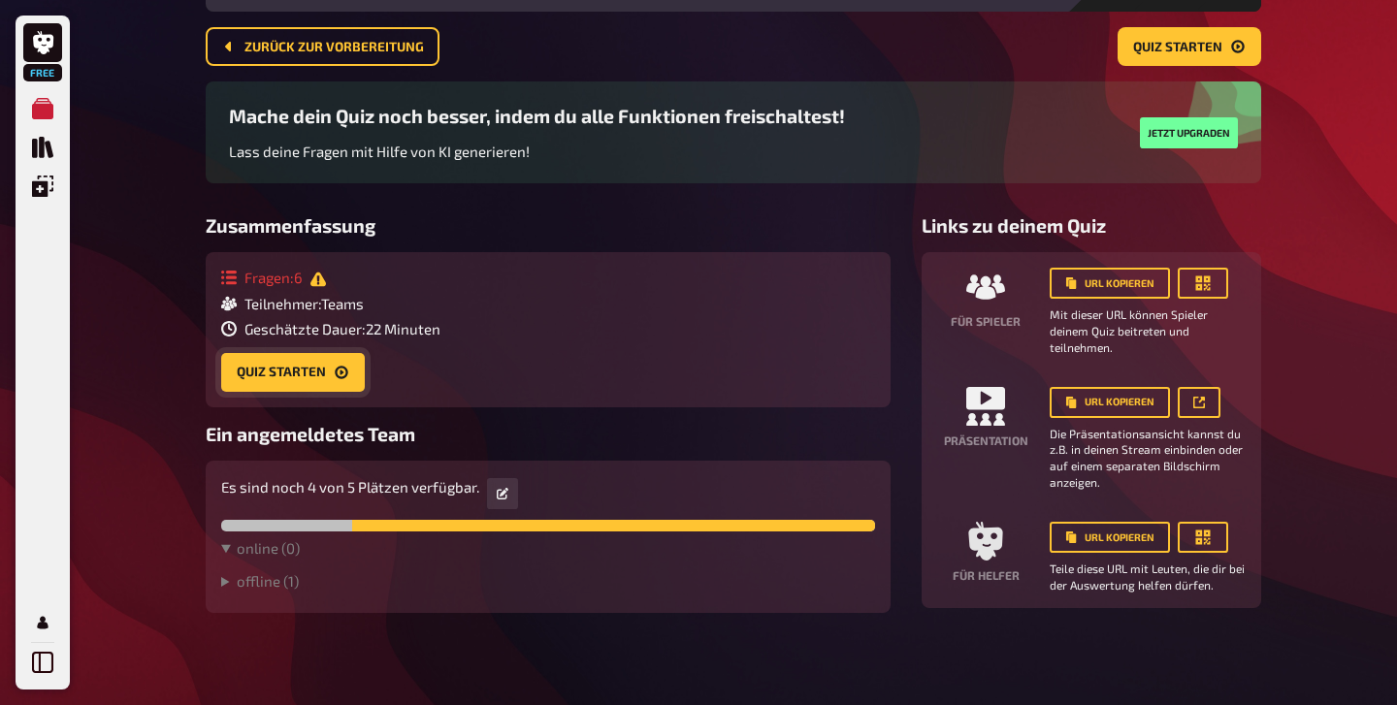
click at [262, 361] on button "Quiz starten" at bounding box center [293, 372] width 144 height 39
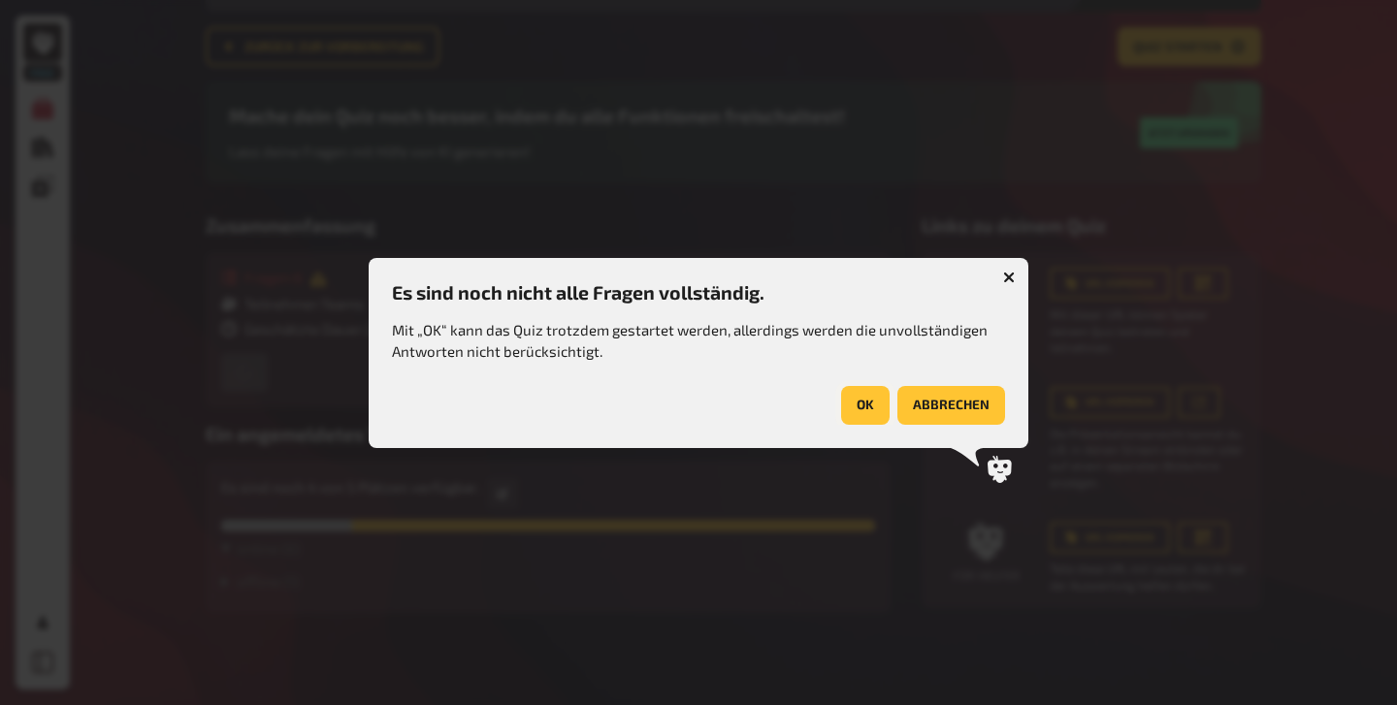
click at [867, 405] on button "OK" at bounding box center [865, 405] width 49 height 39
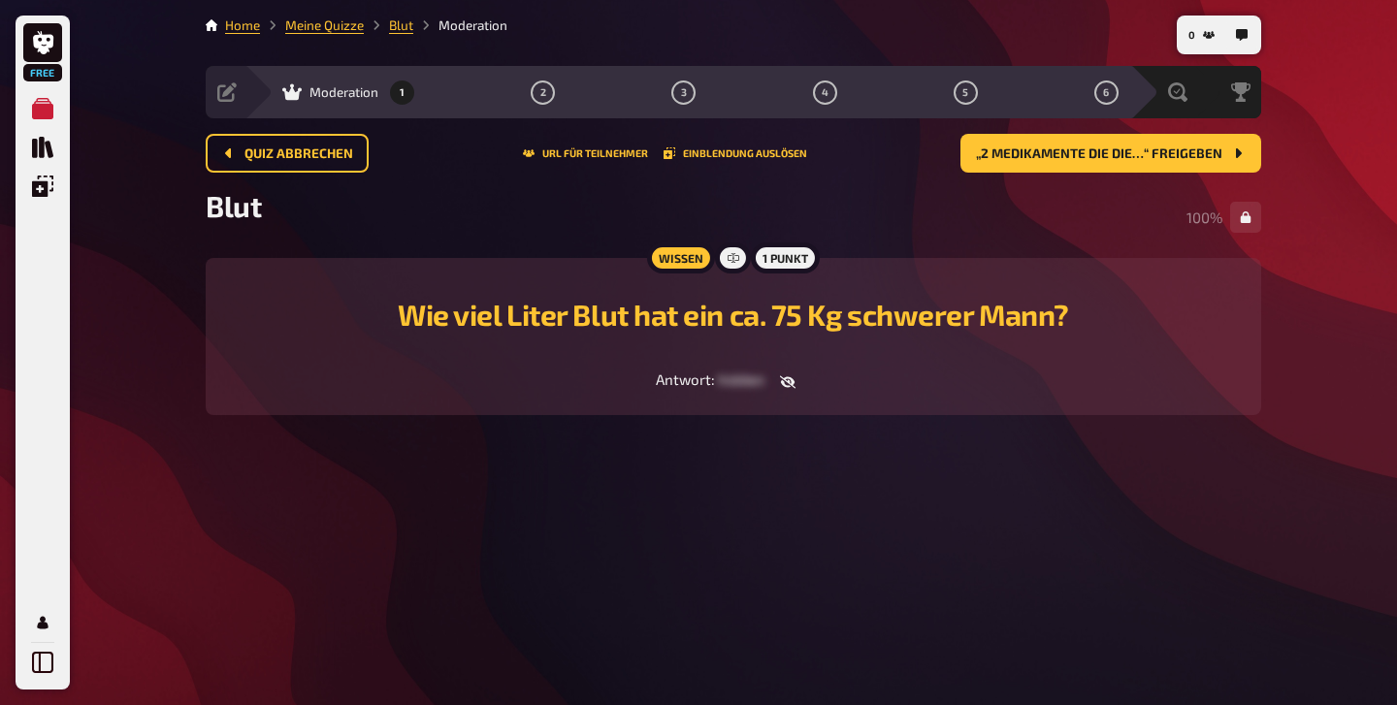
click at [790, 378] on icon "button" at bounding box center [788, 381] width 16 height 13
click at [1167, 159] on span "„2 Medikamente die die…“ freigeben" at bounding box center [1099, 154] width 246 height 14
